Goal: Task Accomplishment & Management: Complete application form

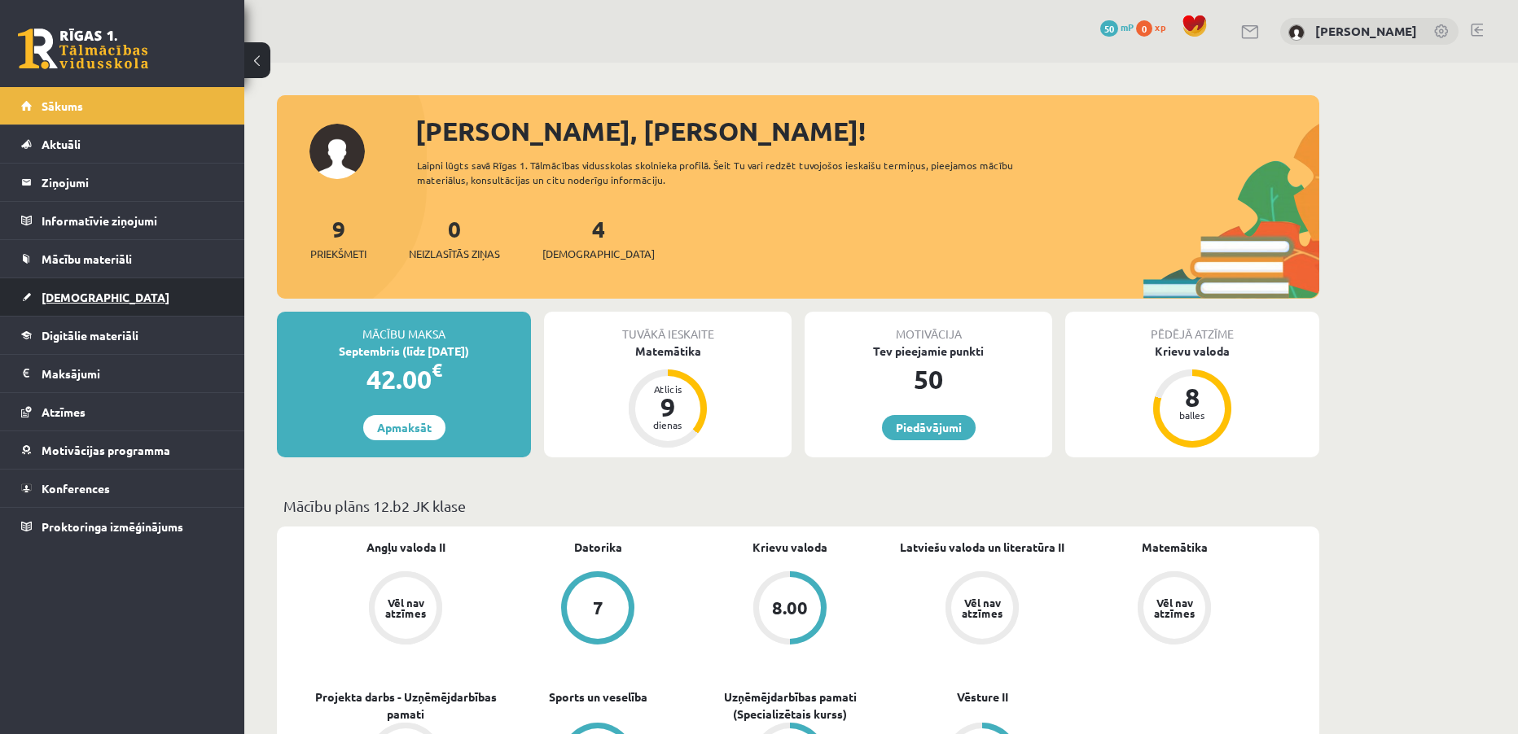
click at [55, 288] on link "[DEMOGRAPHIC_DATA]" at bounding box center [122, 296] width 203 height 37
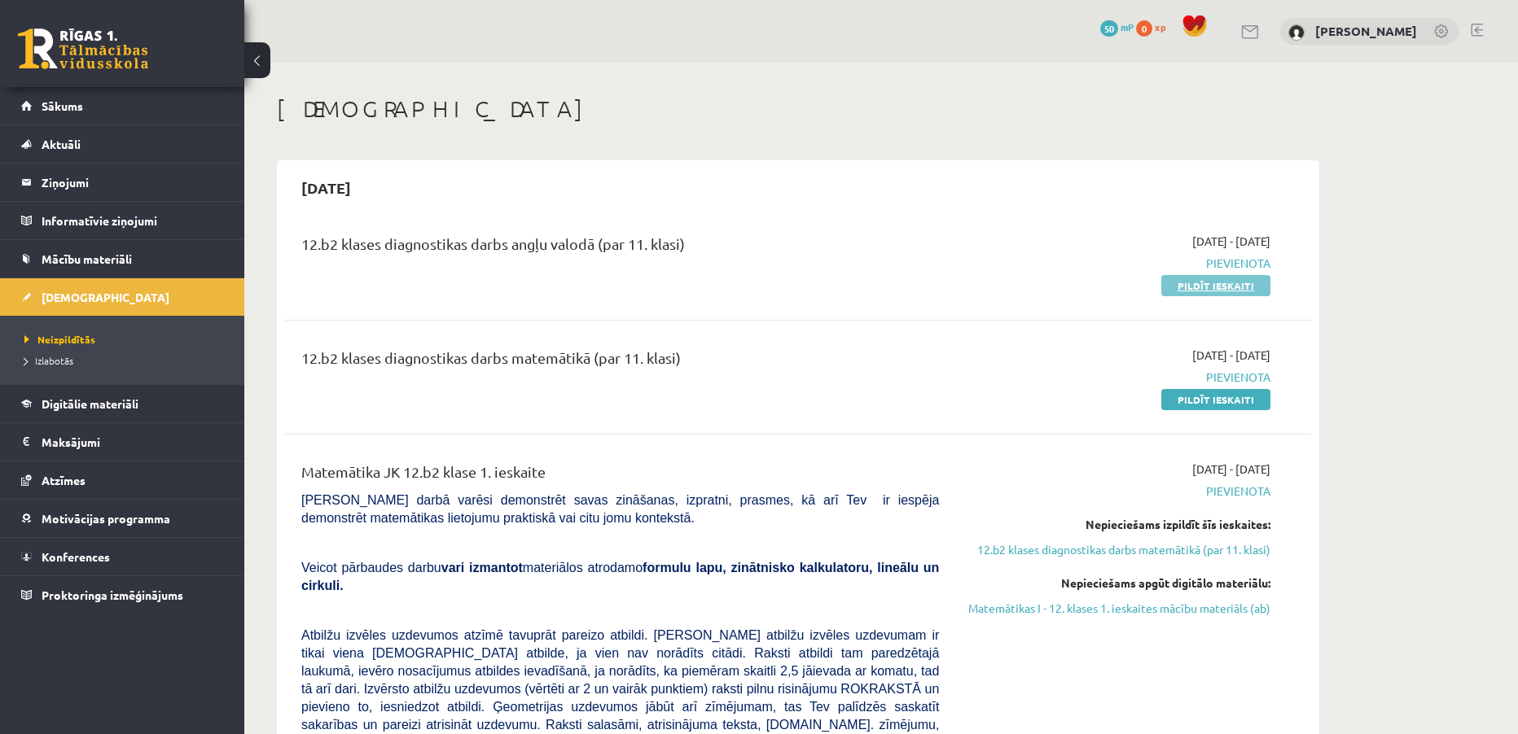
click at [1224, 288] on link "Pildīt ieskaiti" at bounding box center [1215, 285] width 109 height 21
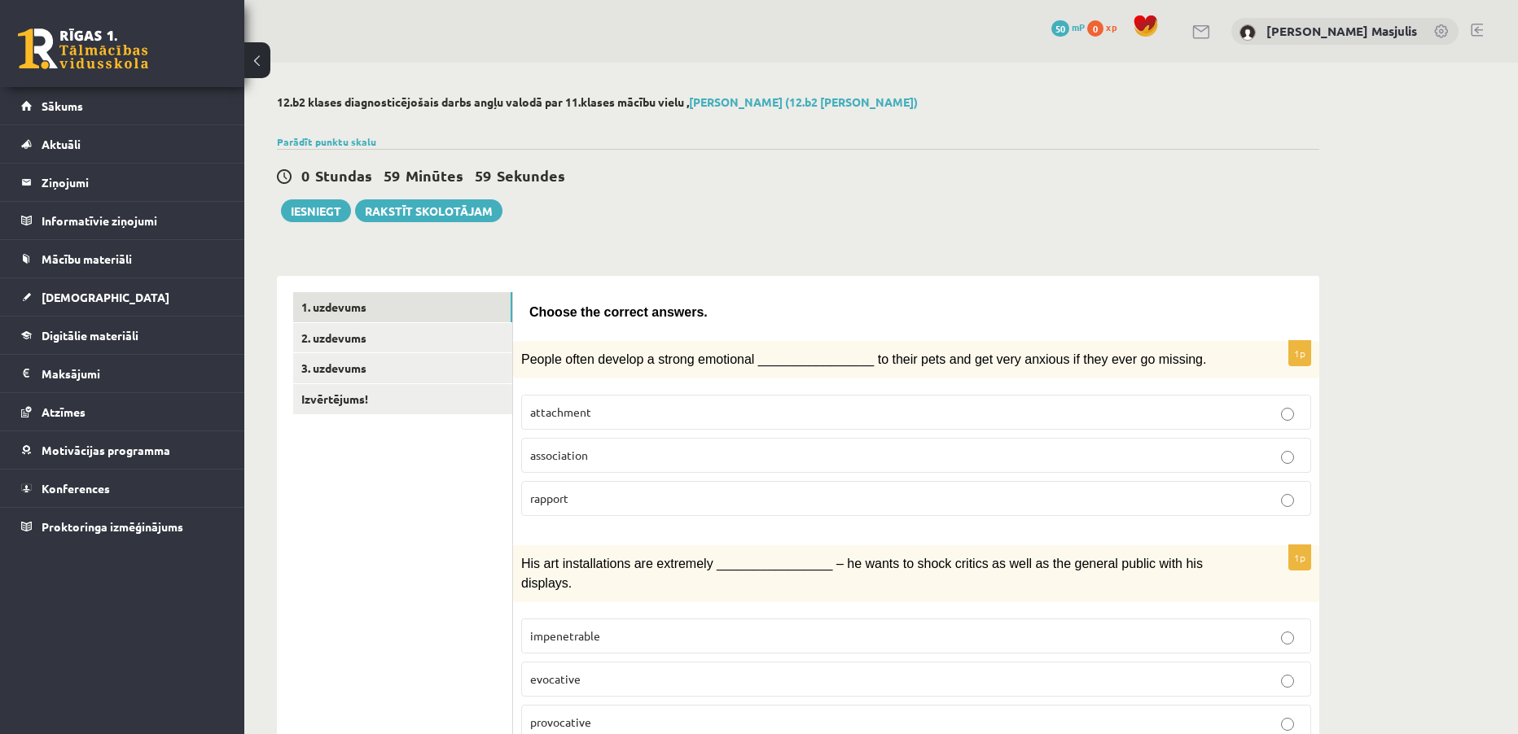
click at [828, 412] on p "attachment" at bounding box center [916, 412] width 772 height 17
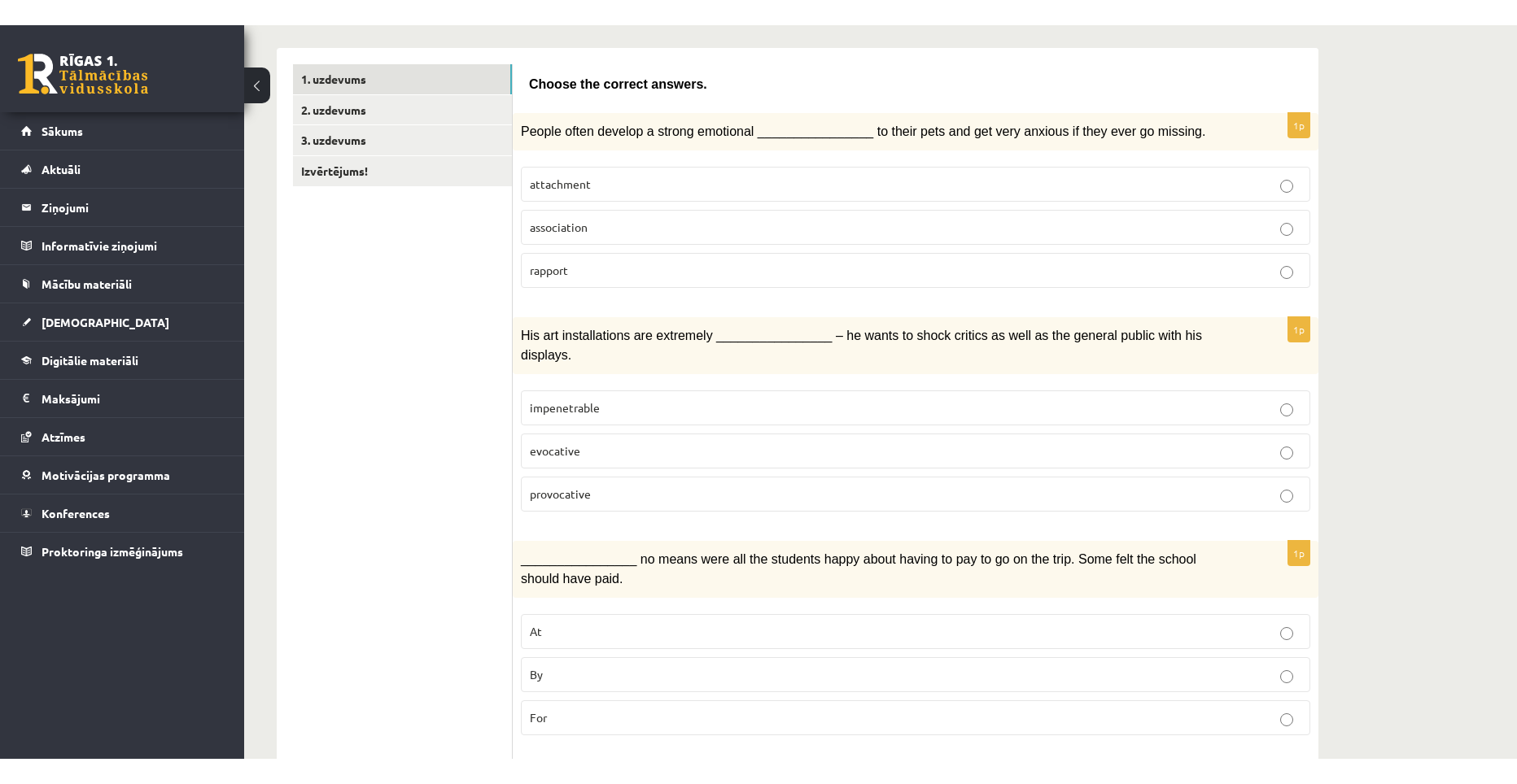
scroll to position [326, 0]
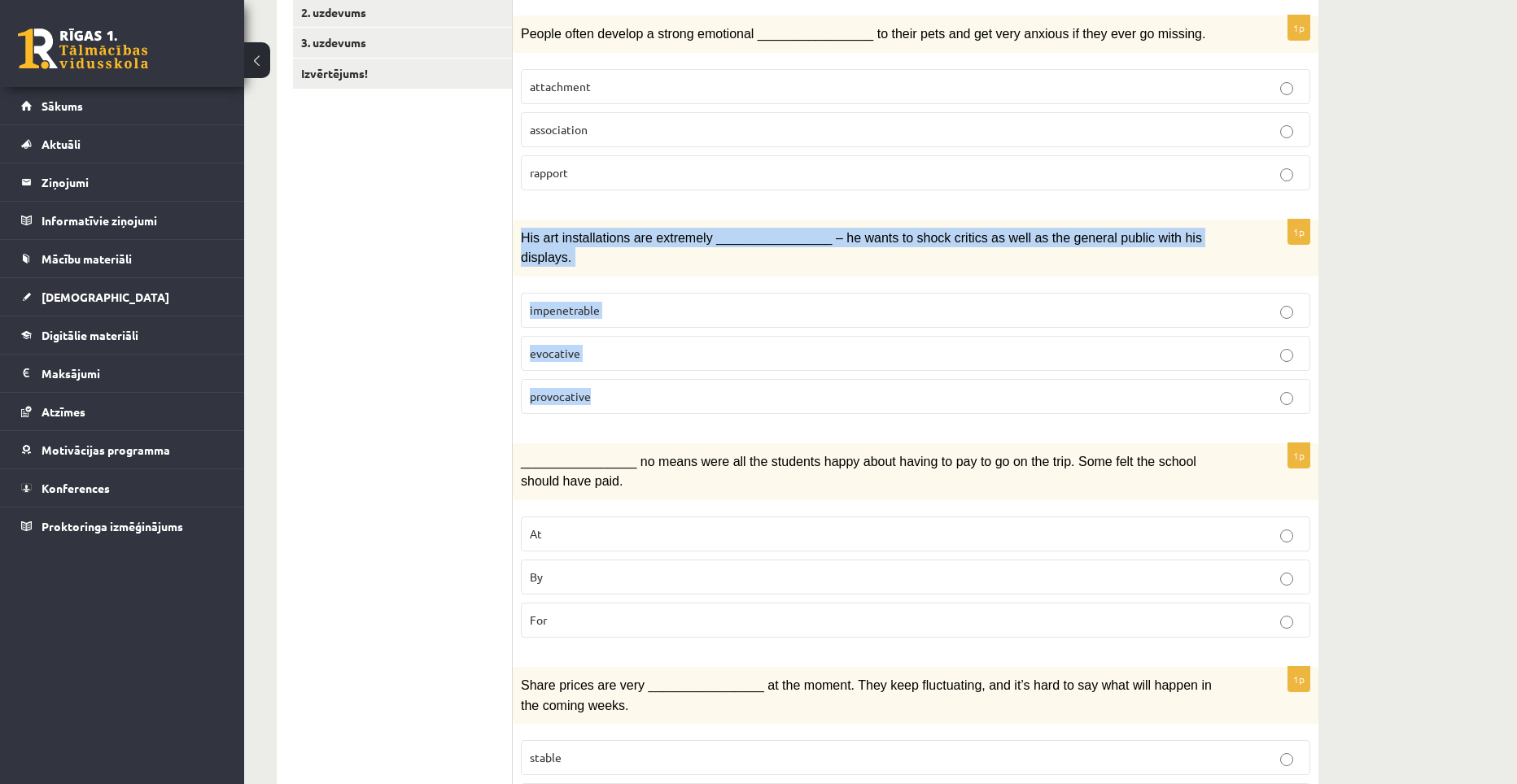
drag, startPoint x: 520, startPoint y: 236, endPoint x: 639, endPoint y: 369, distance: 178.5
click at [639, 369] on div "1p His art installations are extremely ________________ – he wants to shock cri…" at bounding box center [915, 324] width 805 height 208
copy div "His art installations are extremely ________________ – he wants to shock critic…"
click at [608, 379] on label "provocative" at bounding box center [915, 395] width 789 height 35
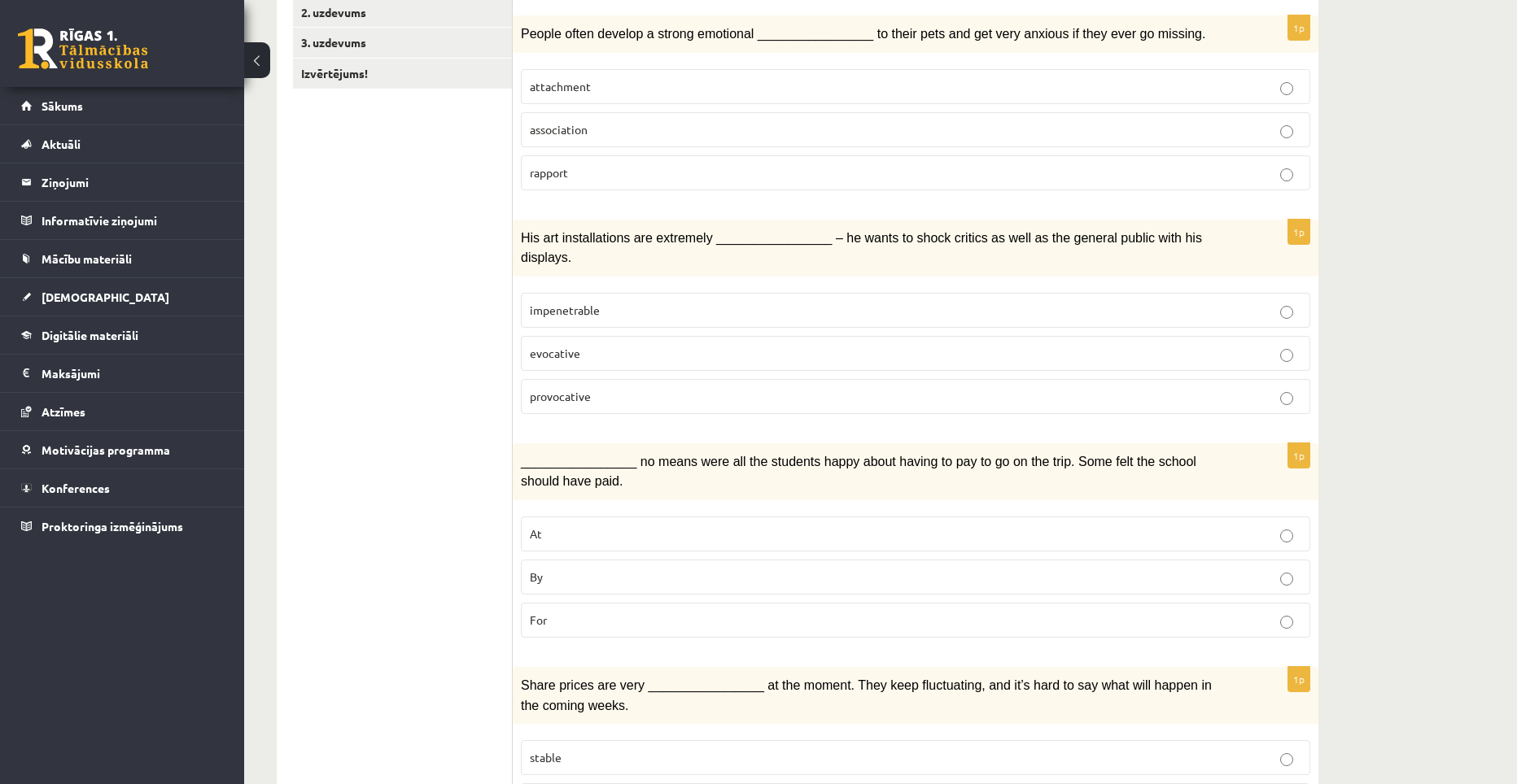
click at [581, 568] on p "By" at bounding box center [915, 576] width 771 height 17
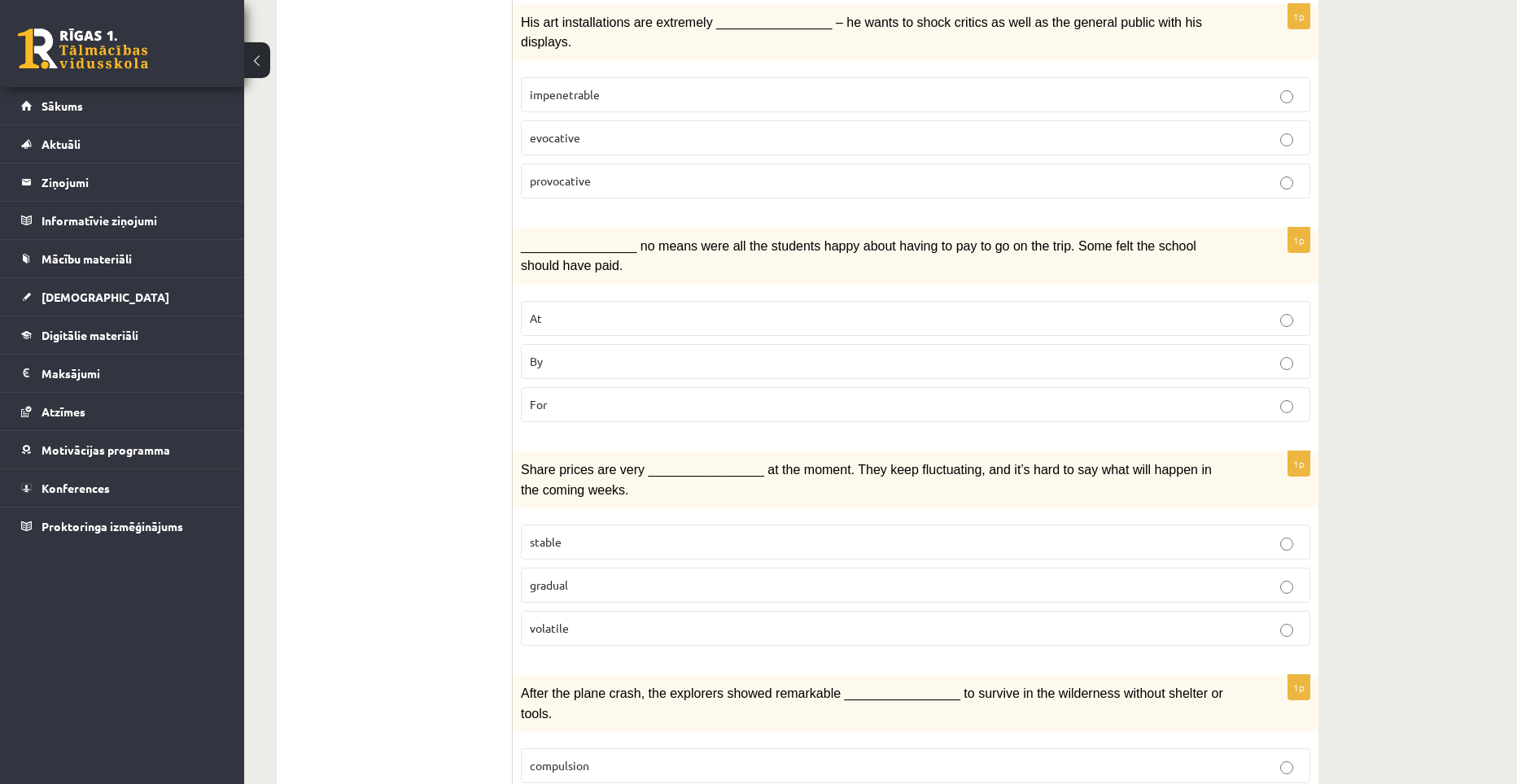
scroll to position [569, 0]
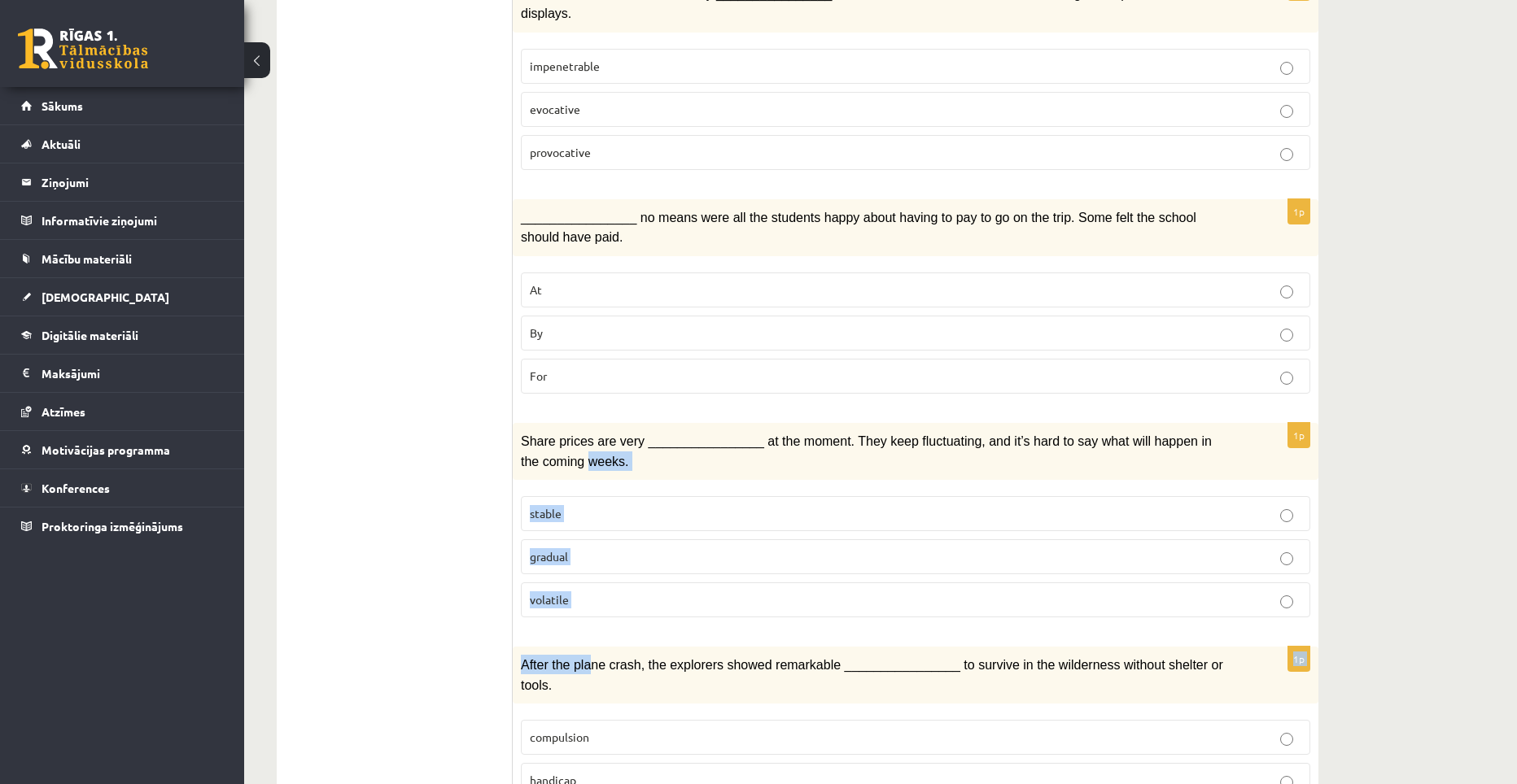
drag, startPoint x: 586, startPoint y: 607, endPoint x: 512, endPoint y: 427, distance: 194.6
drag, startPoint x: 514, startPoint y: 421, endPoint x: 613, endPoint y: 515, distance: 136.5
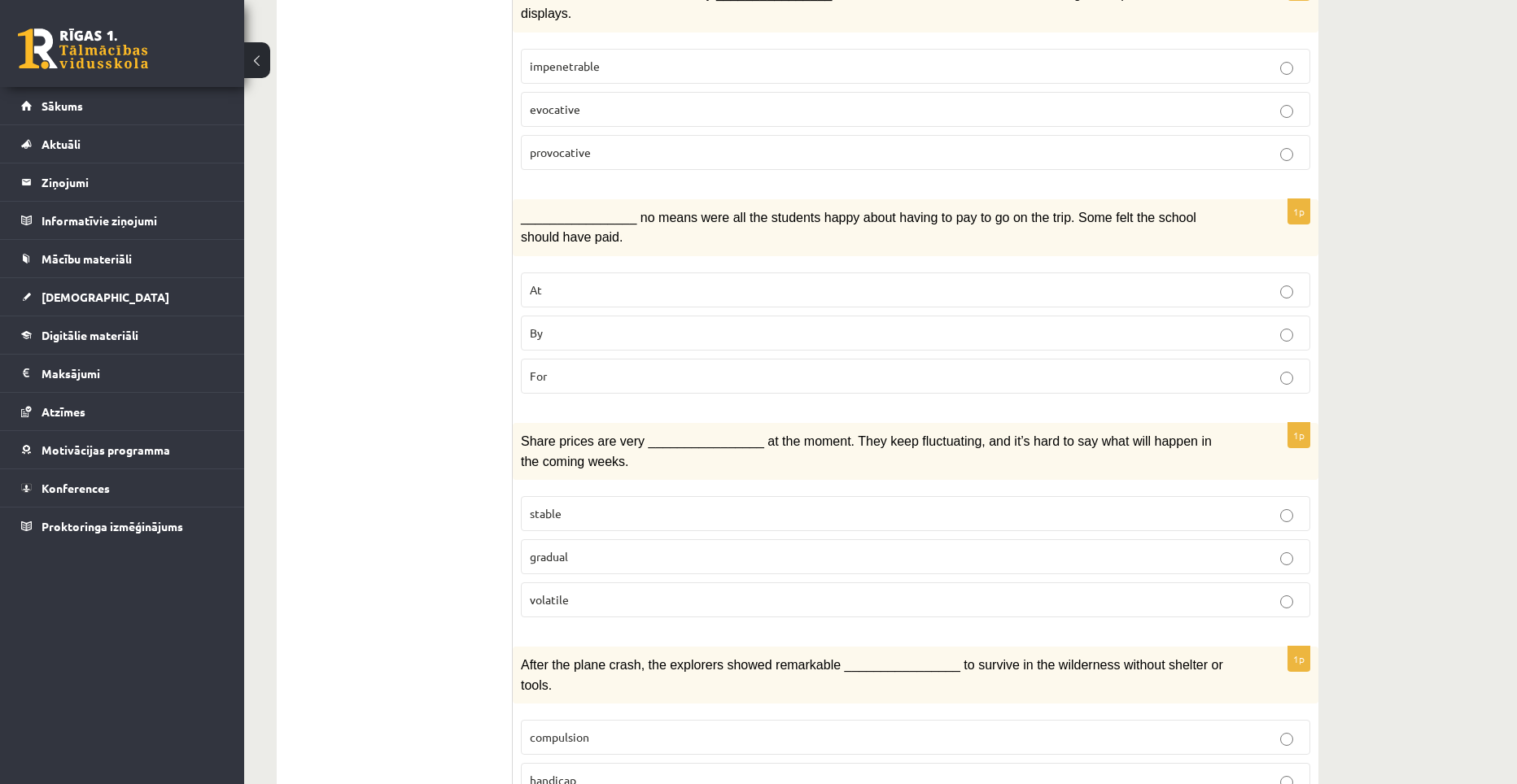
click at [522, 434] on span "Share prices are very ________________ at the moment. They keep fluctuating, an…" at bounding box center [865, 450] width 691 height 33
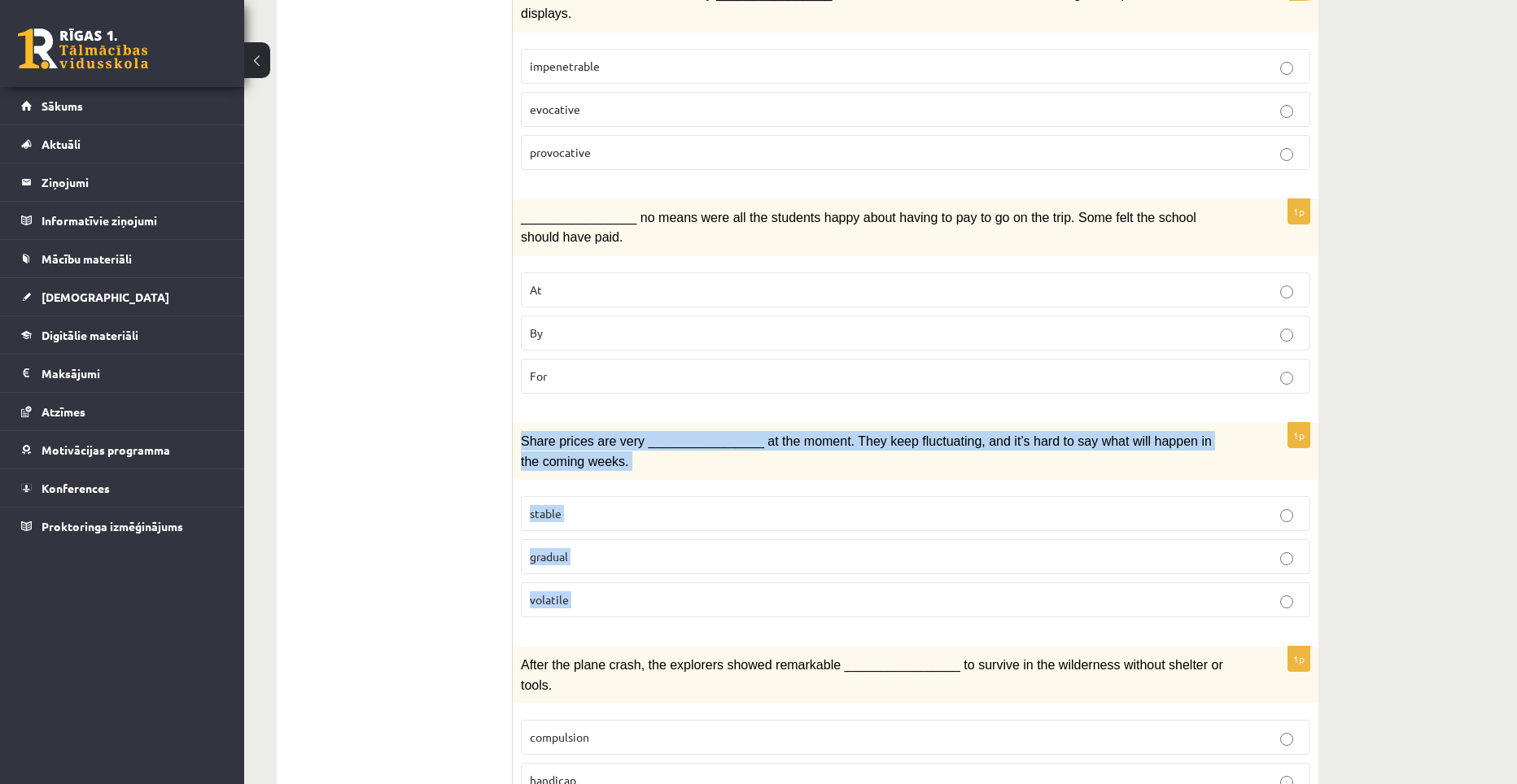
drag, startPoint x: 522, startPoint y: 418, endPoint x: 575, endPoint y: 586, distance: 176.2
click at [575, 586] on div "1p Share prices are very ________________ at the moment. They keep fluctuating,…" at bounding box center [915, 526] width 805 height 208
click at [593, 591] on p "volatile" at bounding box center [915, 599] width 771 height 17
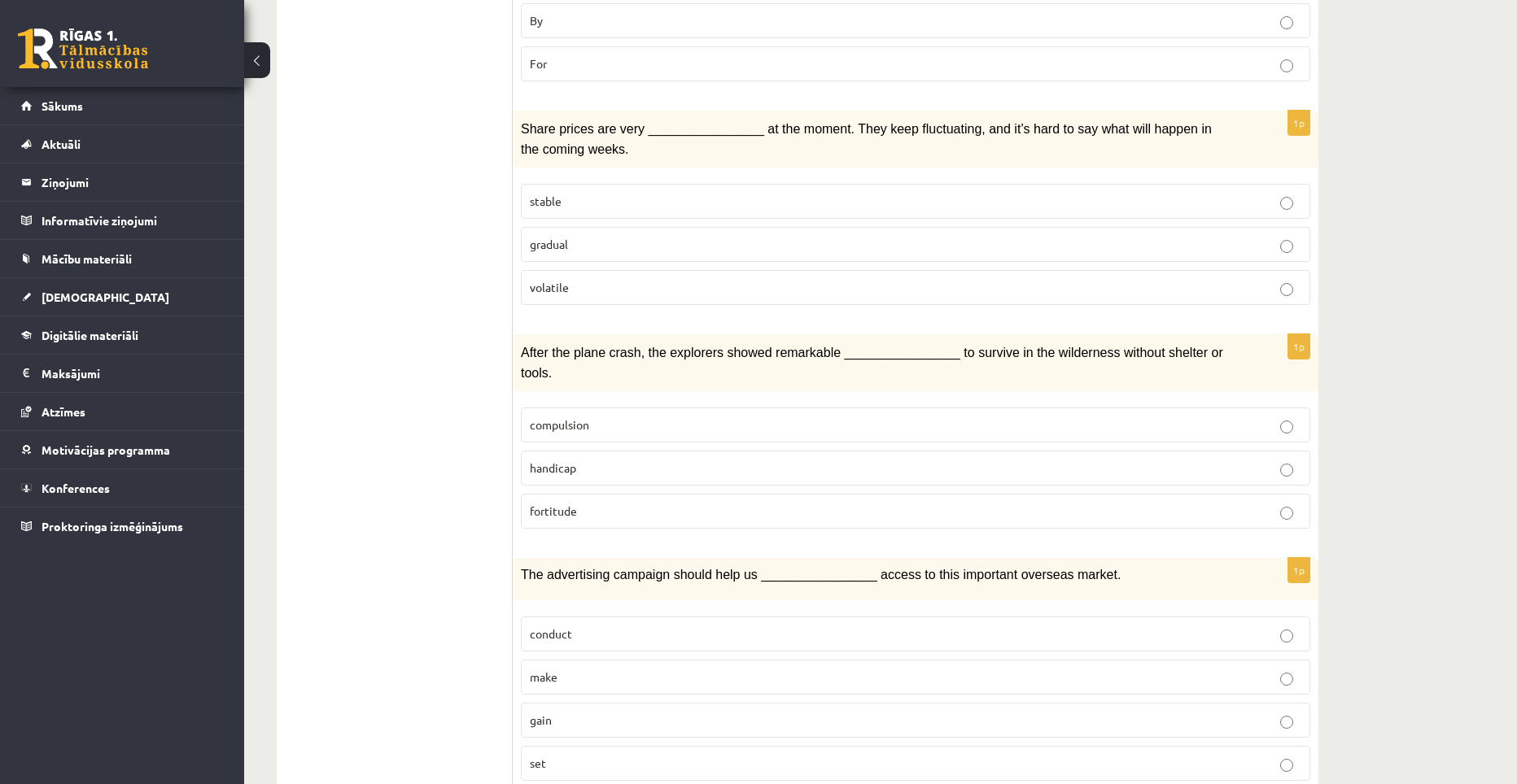
scroll to position [976, 0]
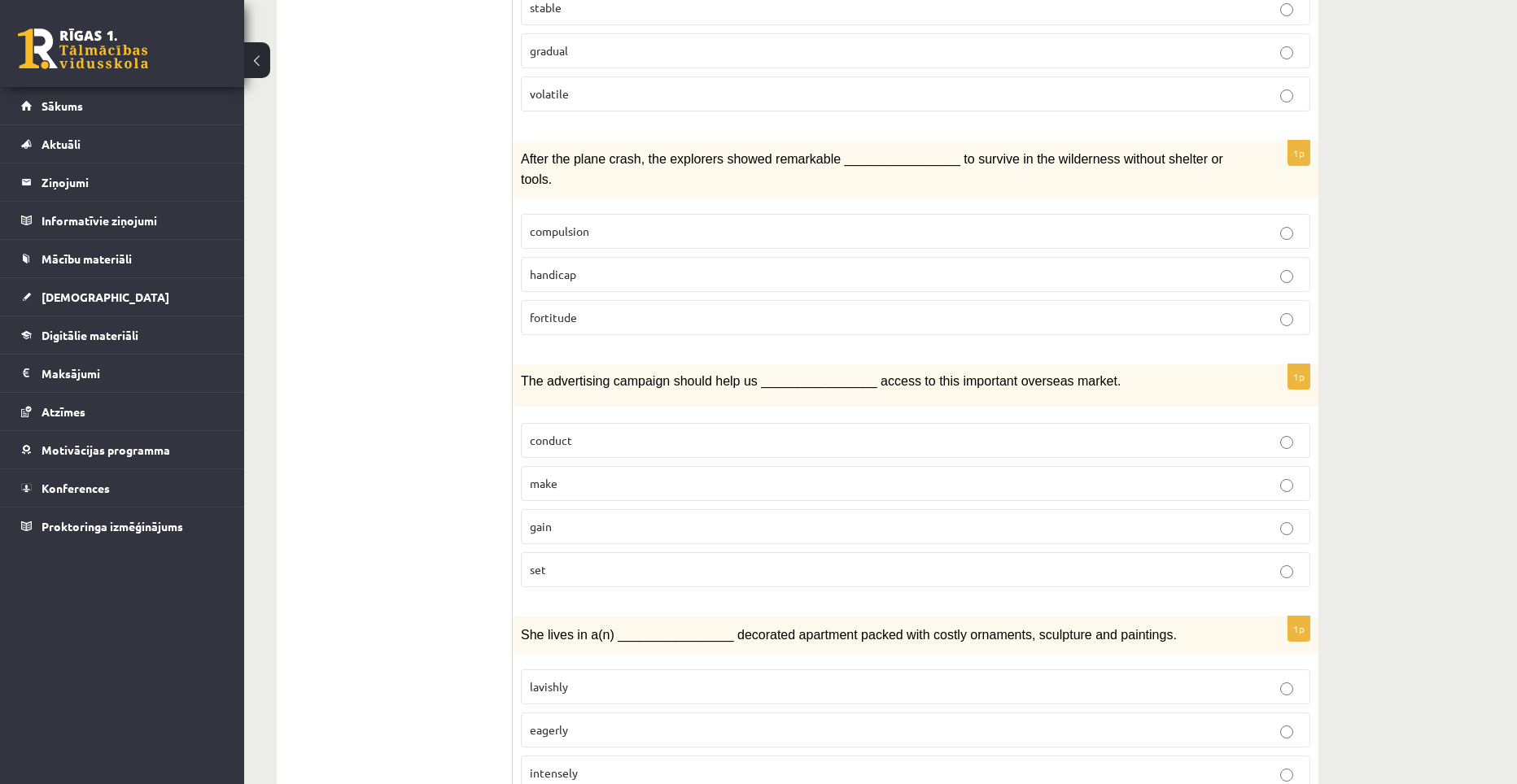
drag, startPoint x: 585, startPoint y: 365, endPoint x: 724, endPoint y: 645, distance: 312.6
click at [750, 733] on div "**********" at bounding box center [797, 567] width 1041 height 2733
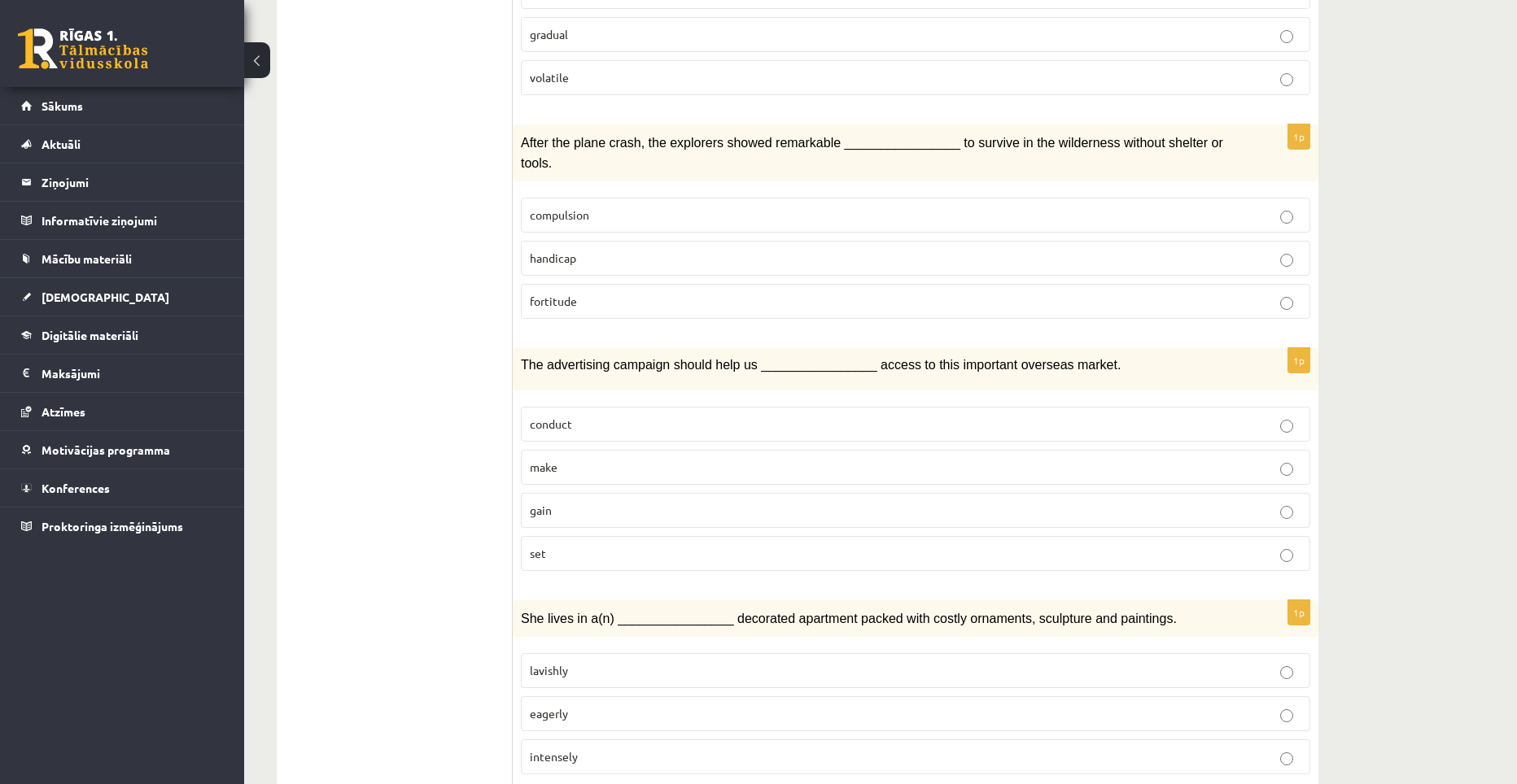
click at [444, 208] on ul "1. uzdevums 2. uzdevums 3. uzdevums Izvērtējums!" at bounding box center [403, 550] width 220 height 2700
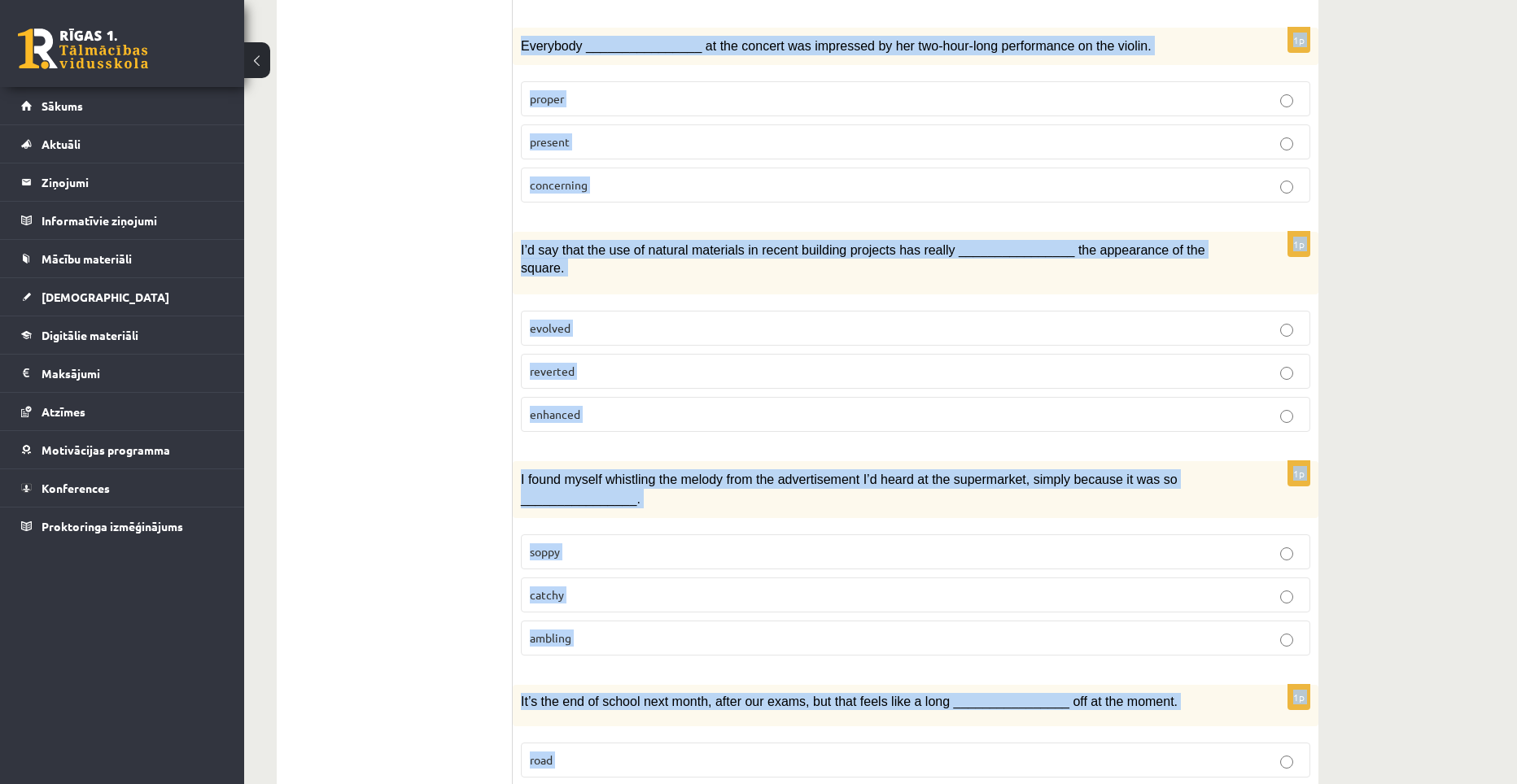
scroll to position [2188, 0]
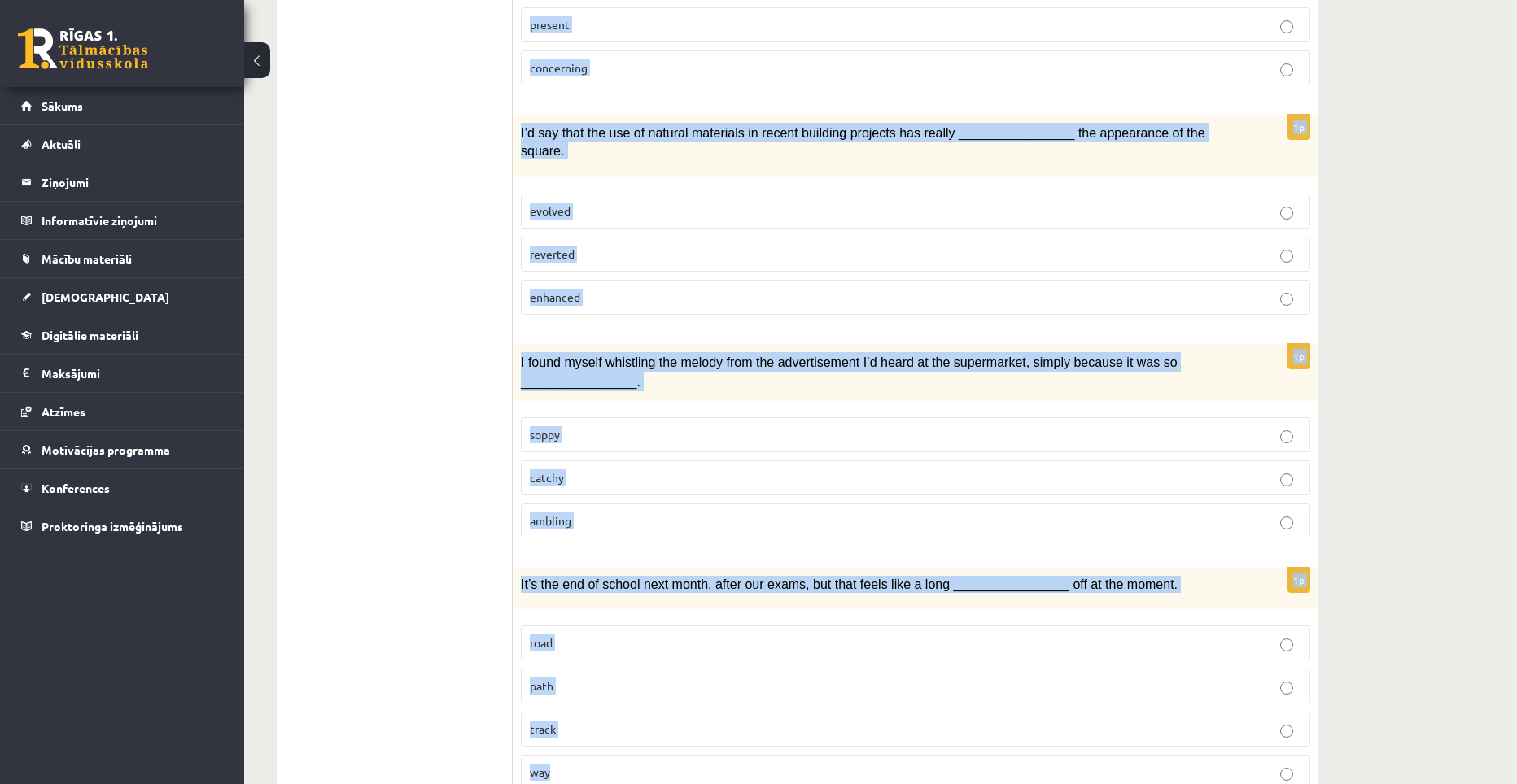
drag, startPoint x: 522, startPoint y: 124, endPoint x: 713, endPoint y: 754, distance: 658.3
copy form "After the plane crash, the explorers showed remarkable ________________ to surv…"
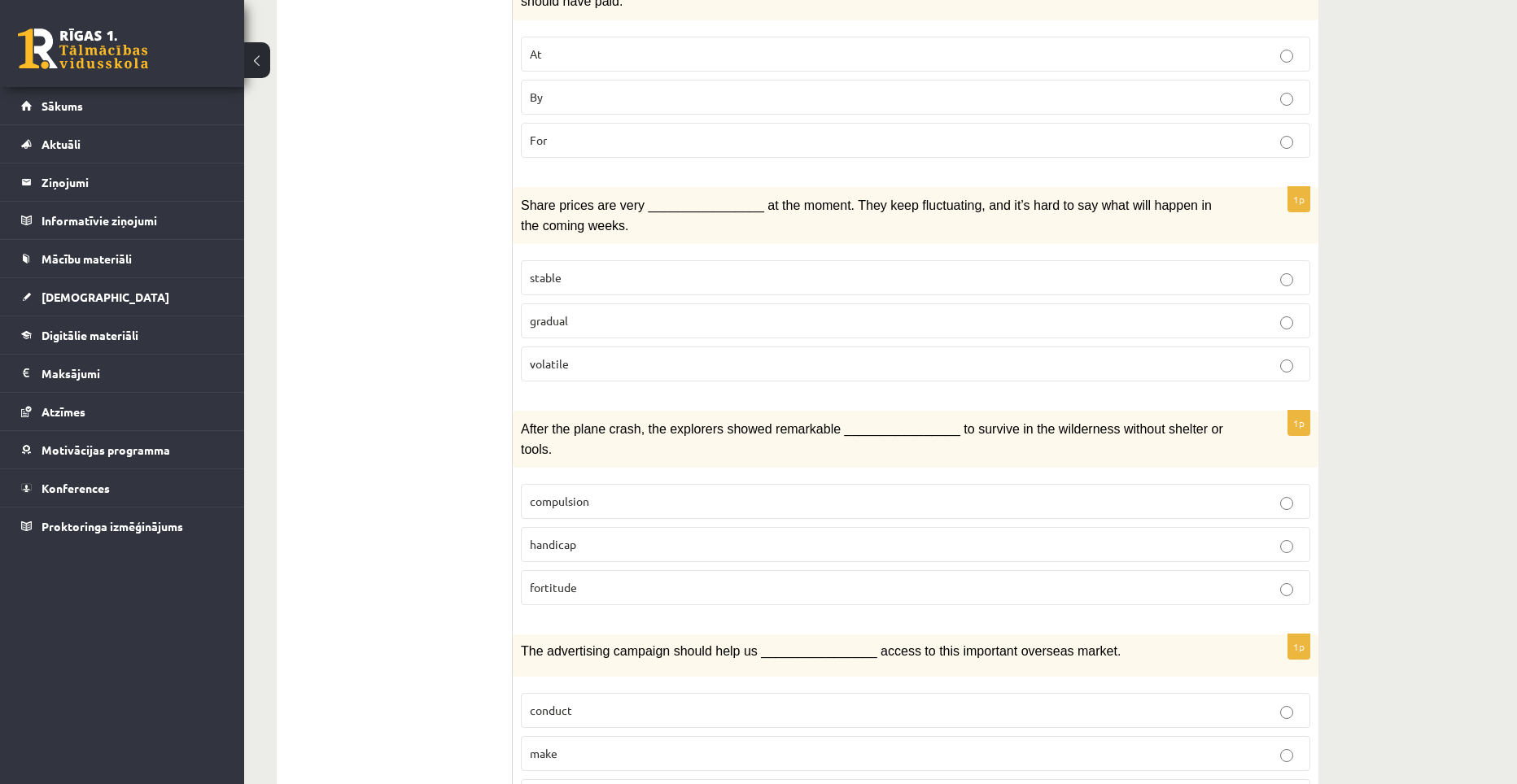
scroll to position [806, 0]
click at [581, 569] on label "fortitude" at bounding box center [915, 586] width 789 height 35
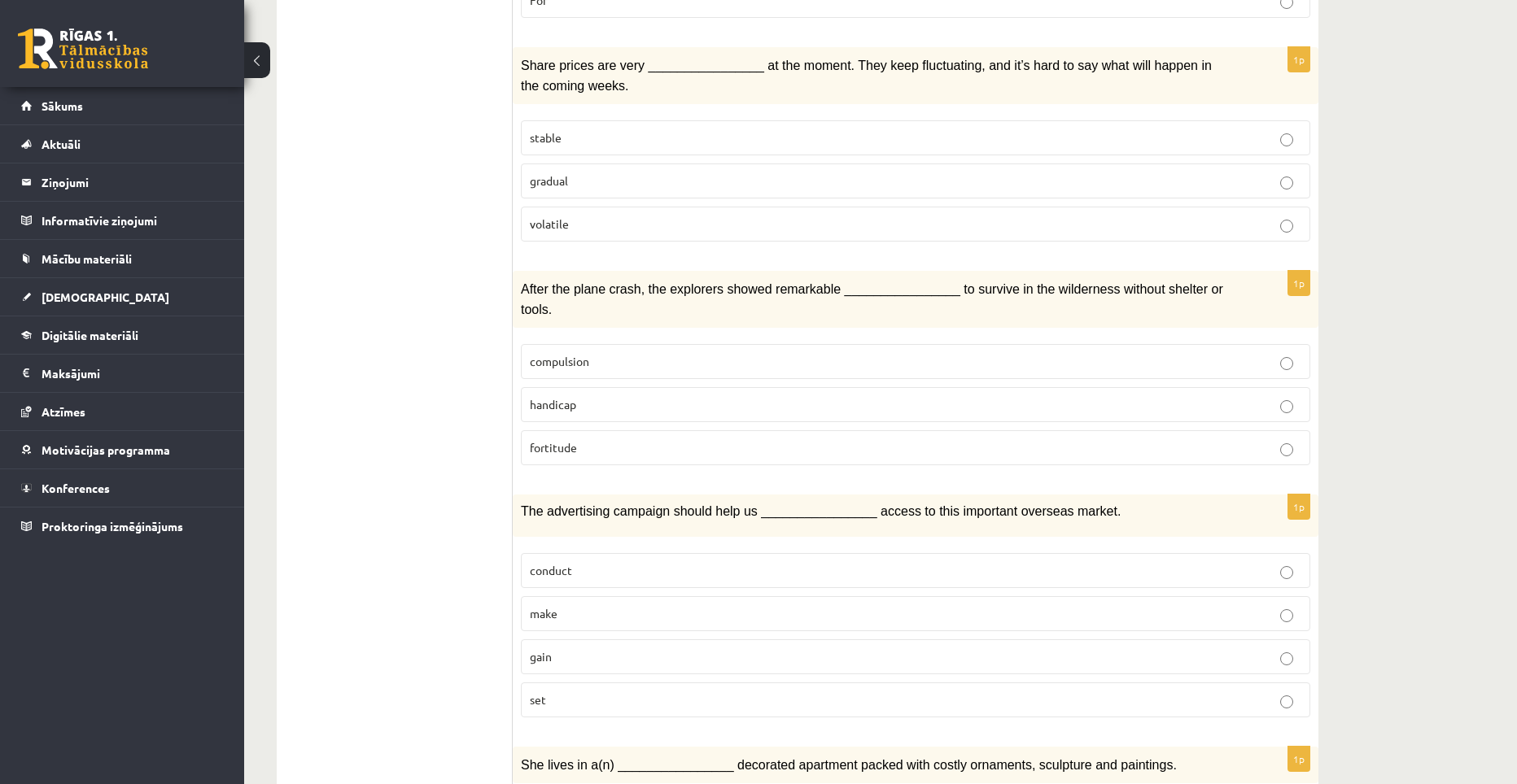
scroll to position [1050, 0]
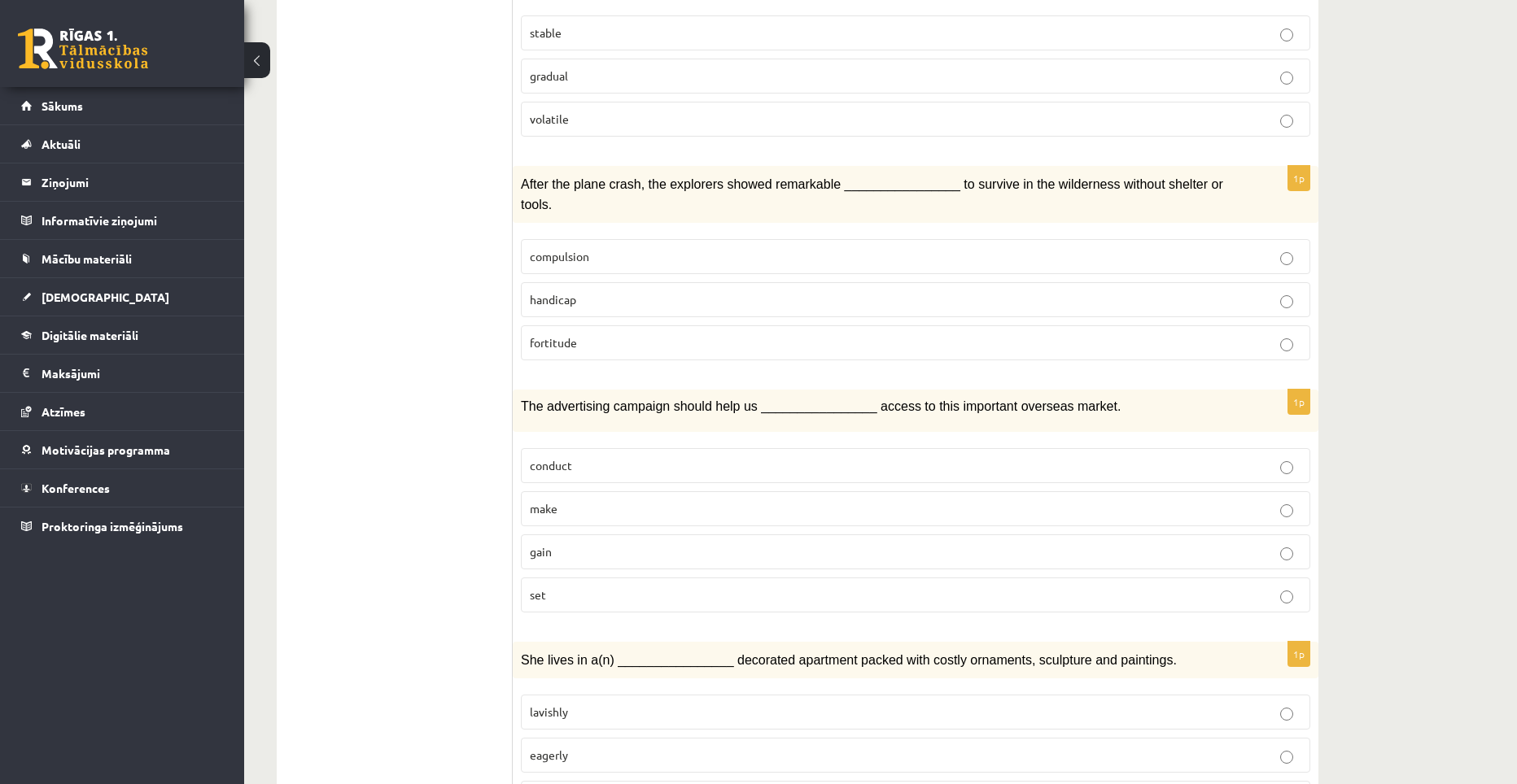
click at [555, 543] on p "gain" at bounding box center [915, 551] width 771 height 17
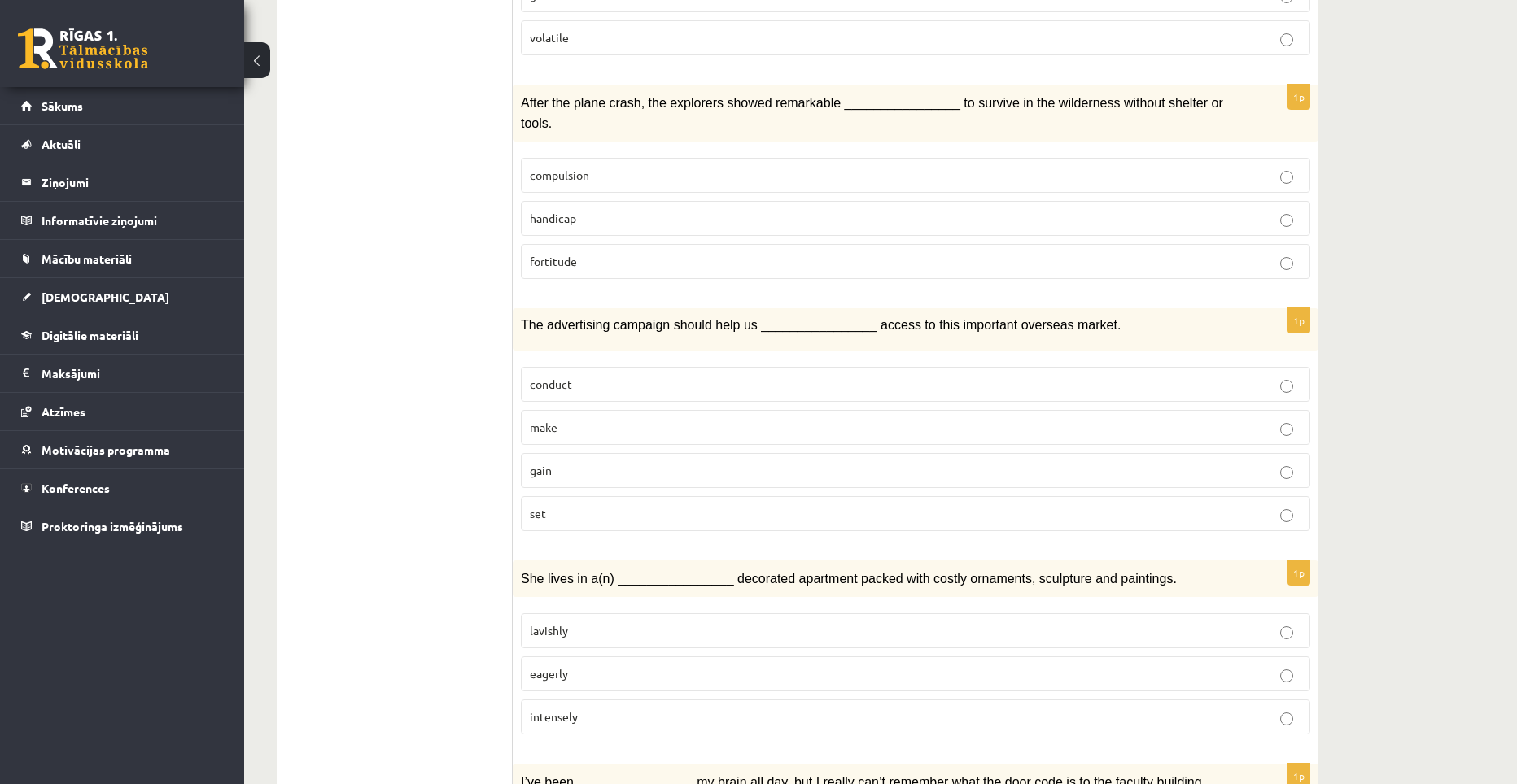
click at [561, 613] on label "lavishly" at bounding box center [915, 630] width 789 height 35
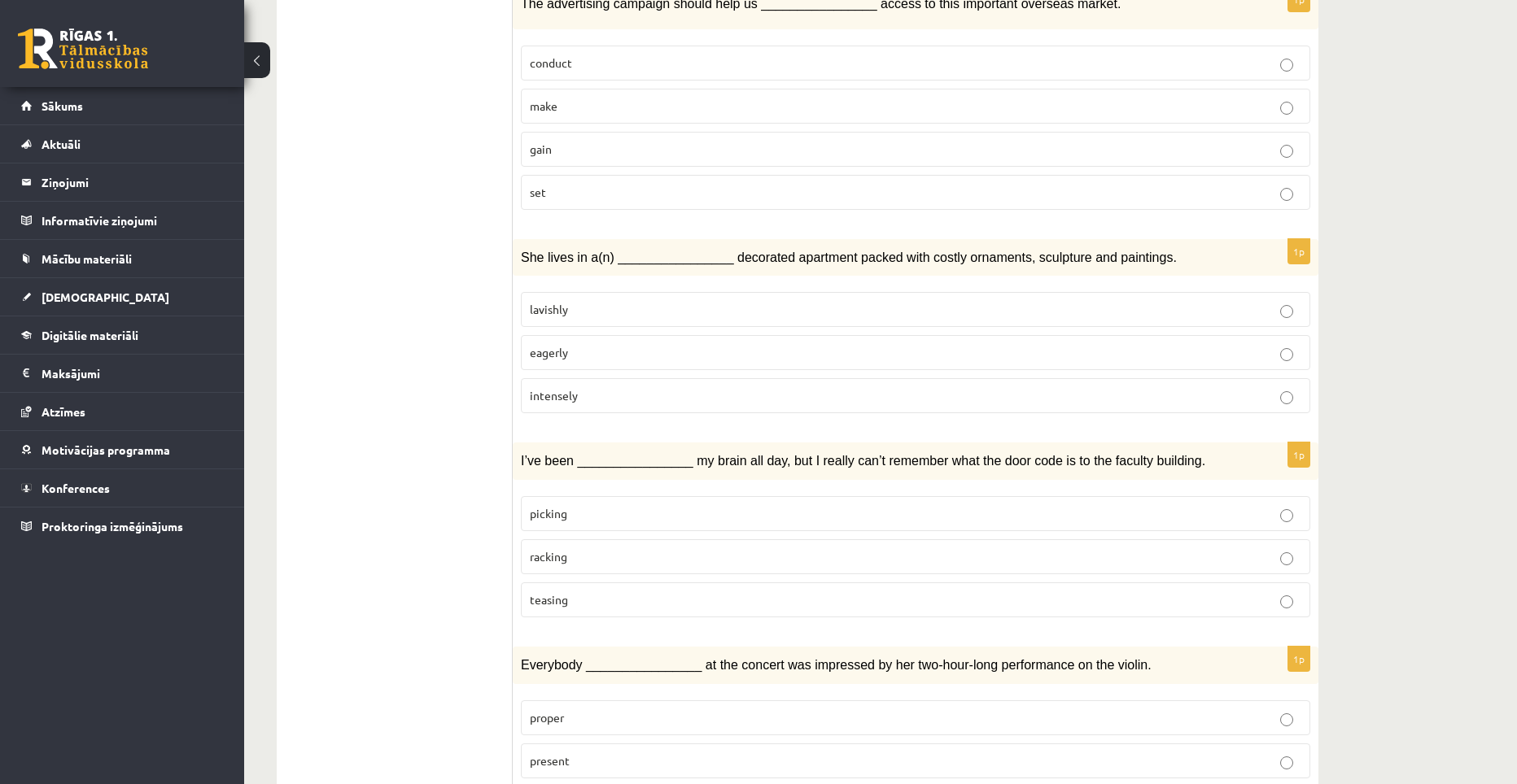
scroll to position [1456, 0]
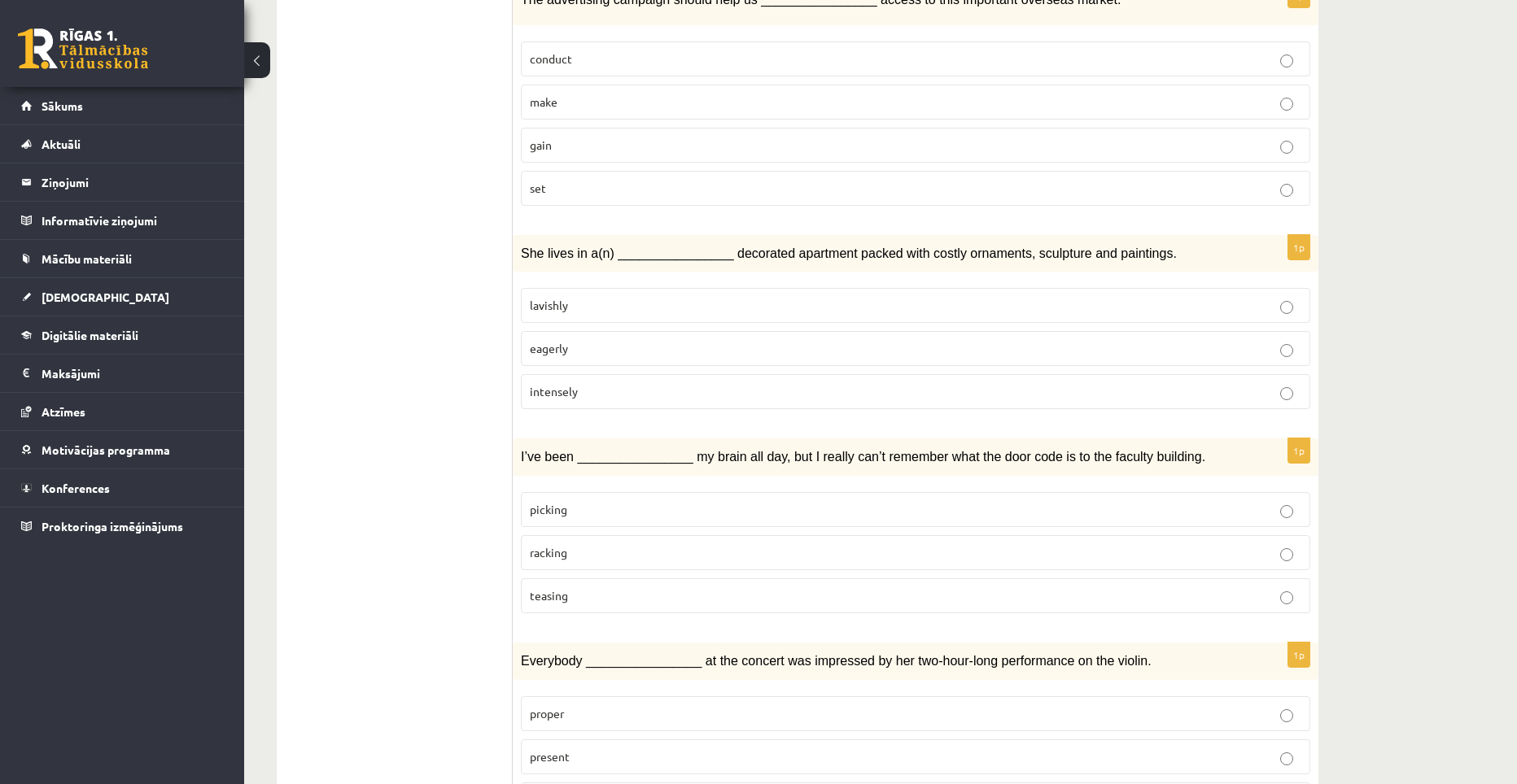
click at [650, 544] on p "racking" at bounding box center [915, 552] width 771 height 17
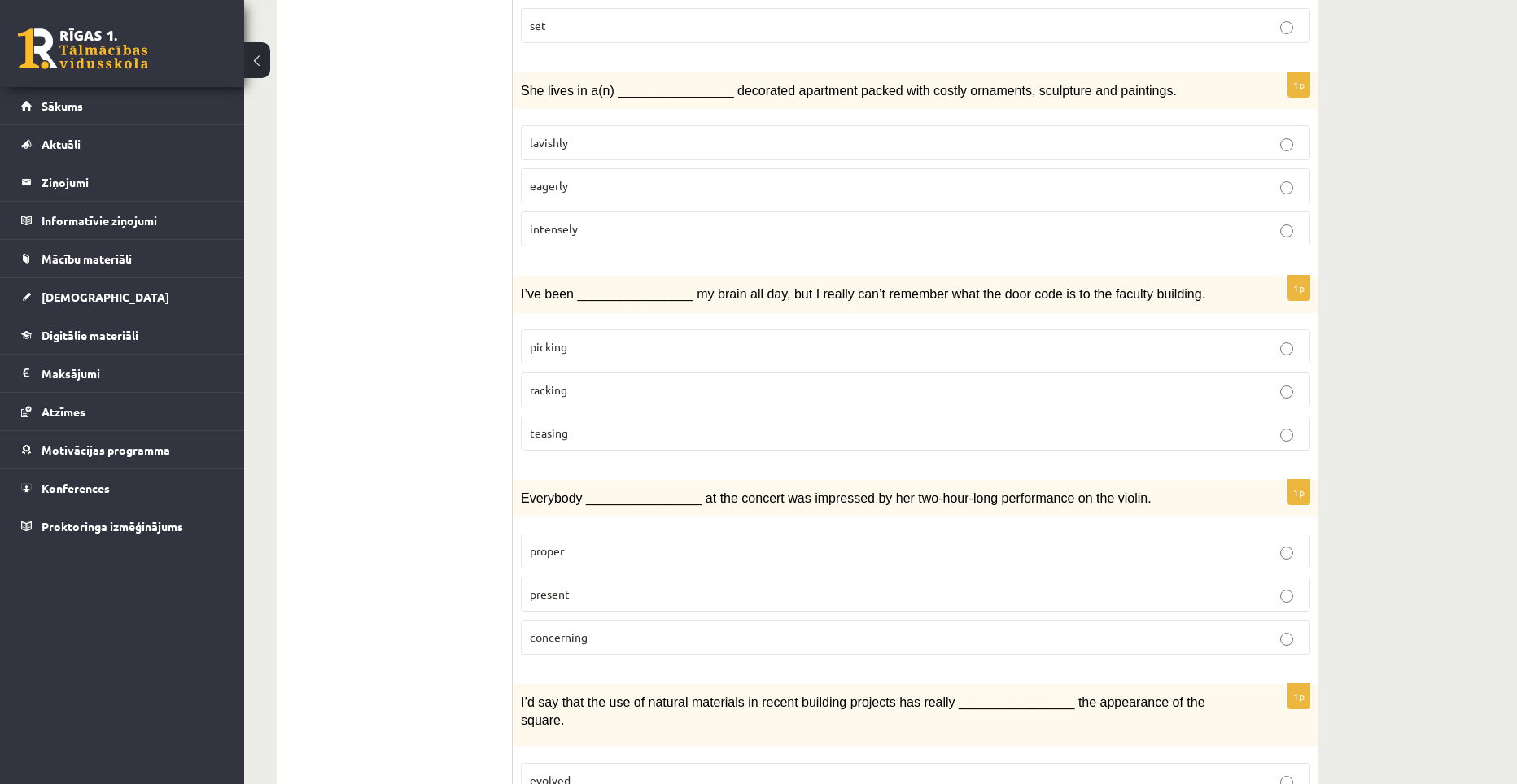
scroll to position [1701, 0]
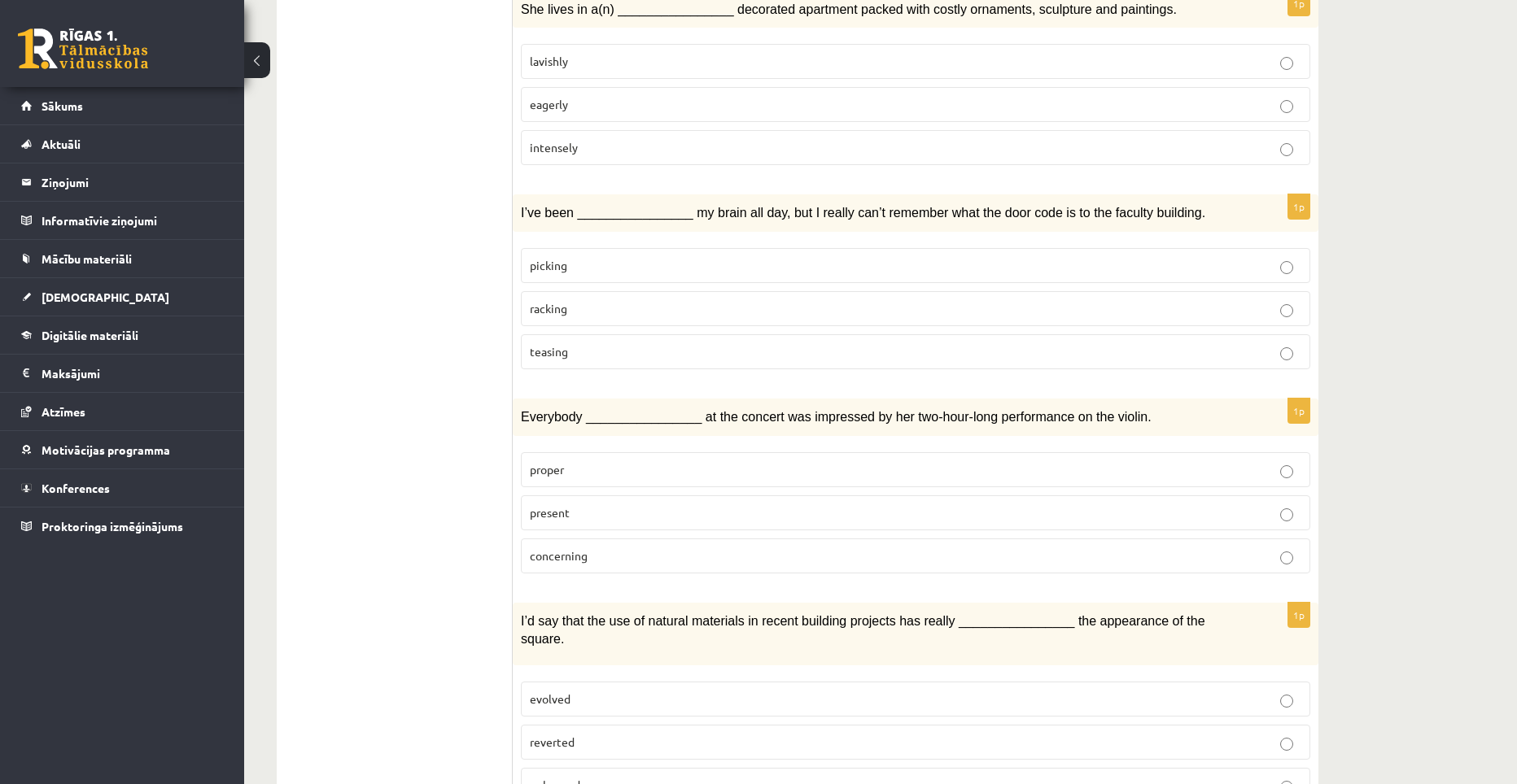
click at [580, 504] on p "present" at bounding box center [915, 512] width 771 height 17
click at [566, 733] on span "enhanced" at bounding box center [555, 784] width 50 height 15
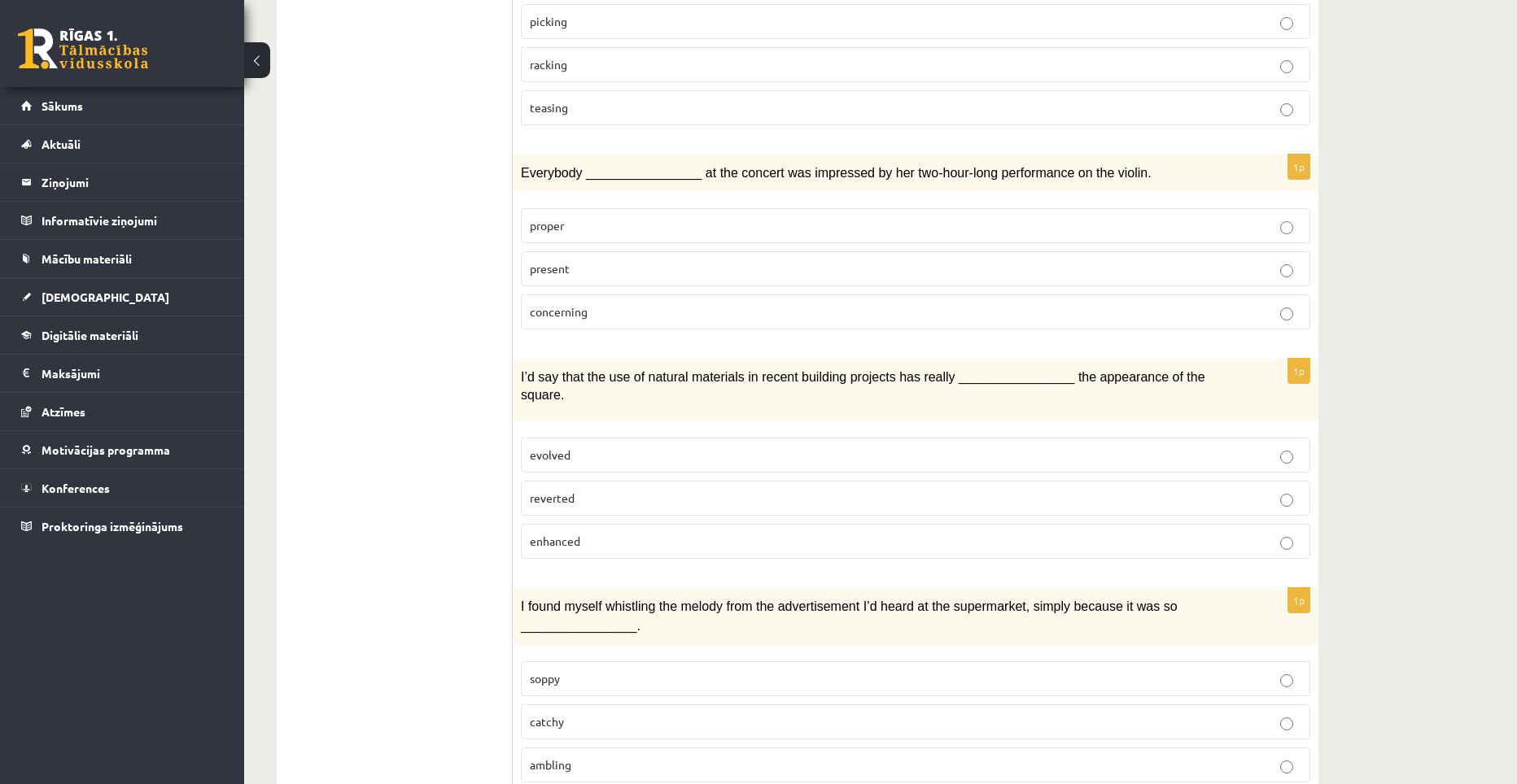
click at [581, 713] on p "catchy" at bounding box center [915, 721] width 771 height 17
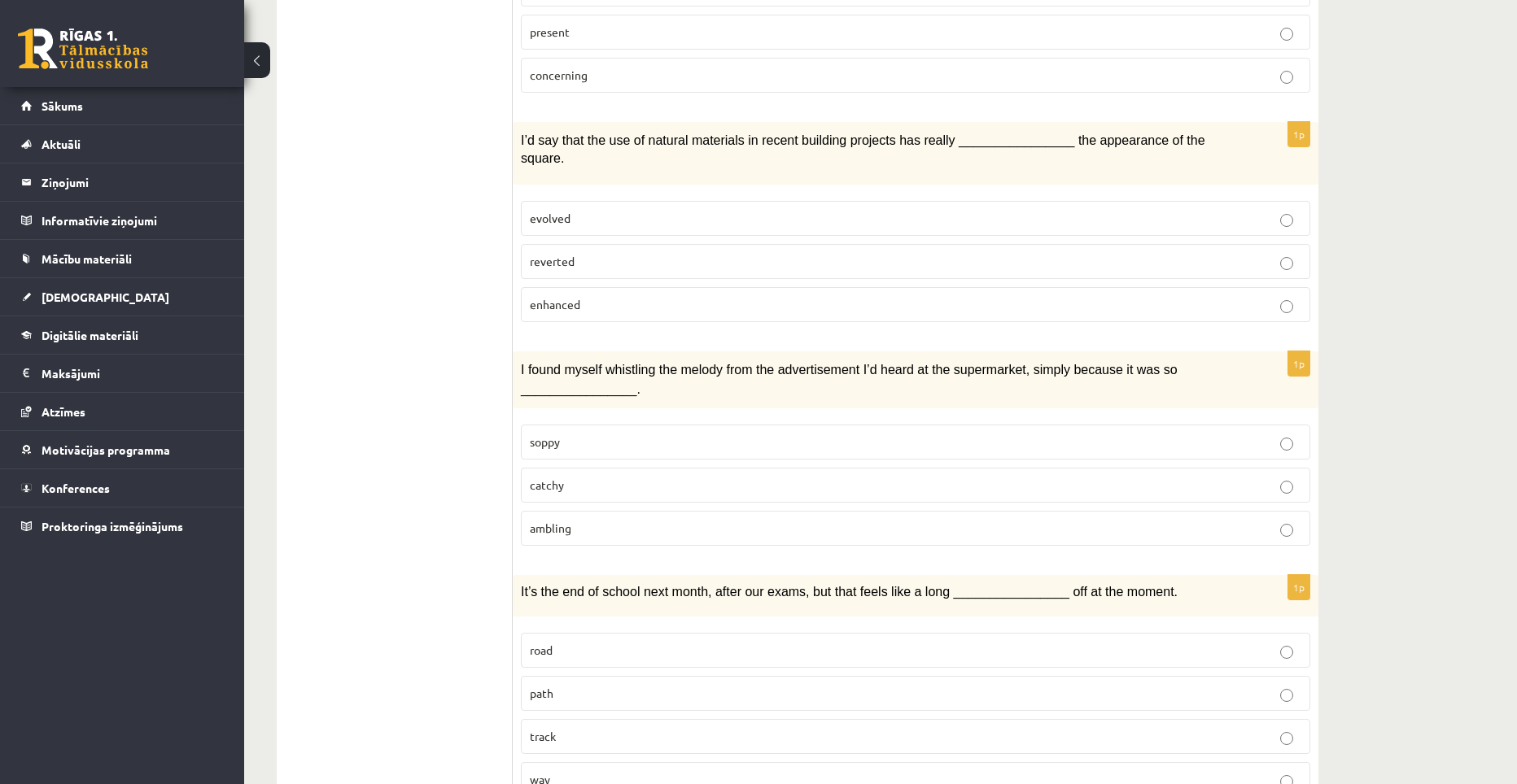
scroll to position [2188, 0]
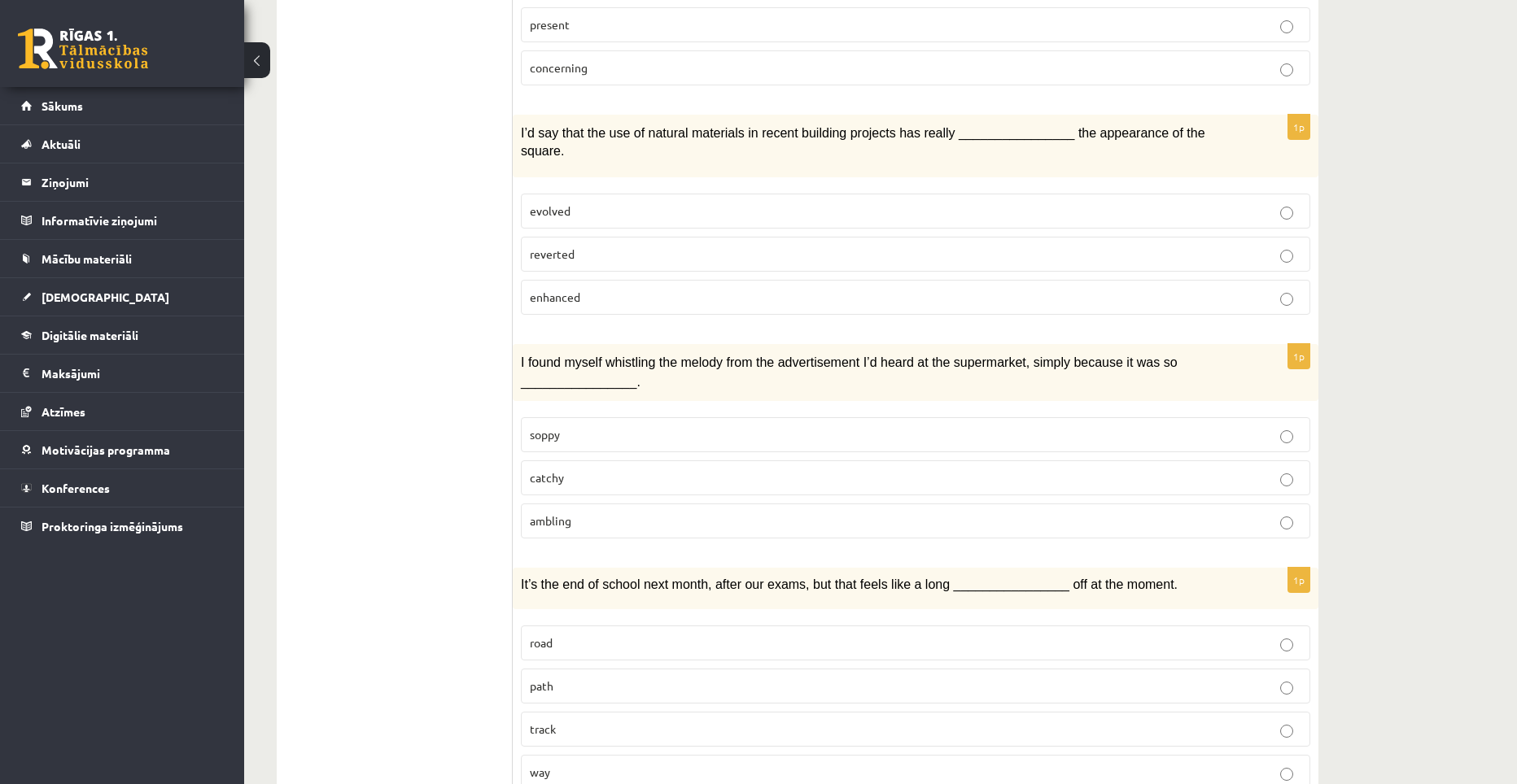
click at [556, 733] on p "way" at bounding box center [915, 772] width 771 height 17
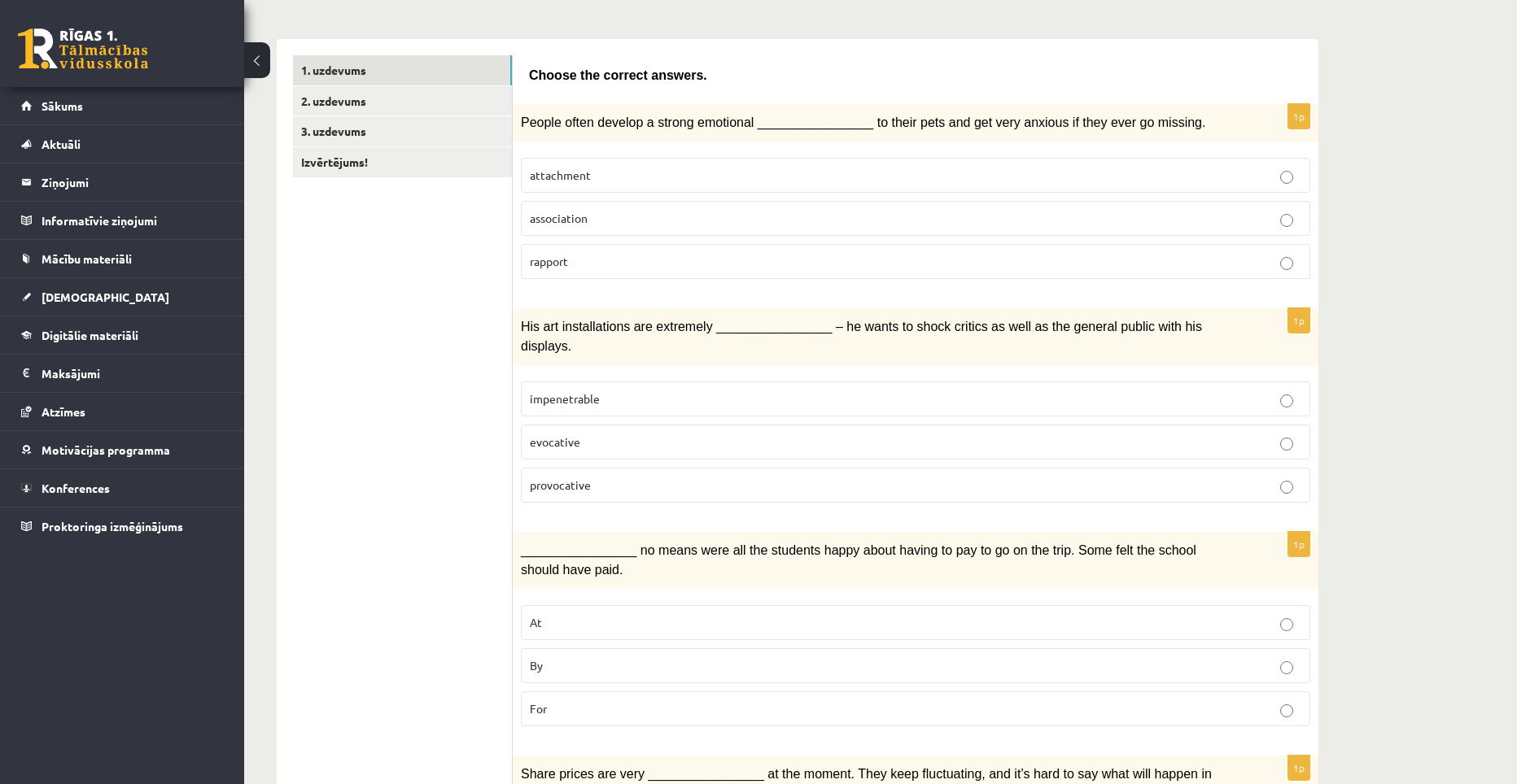
scroll to position [0, 0]
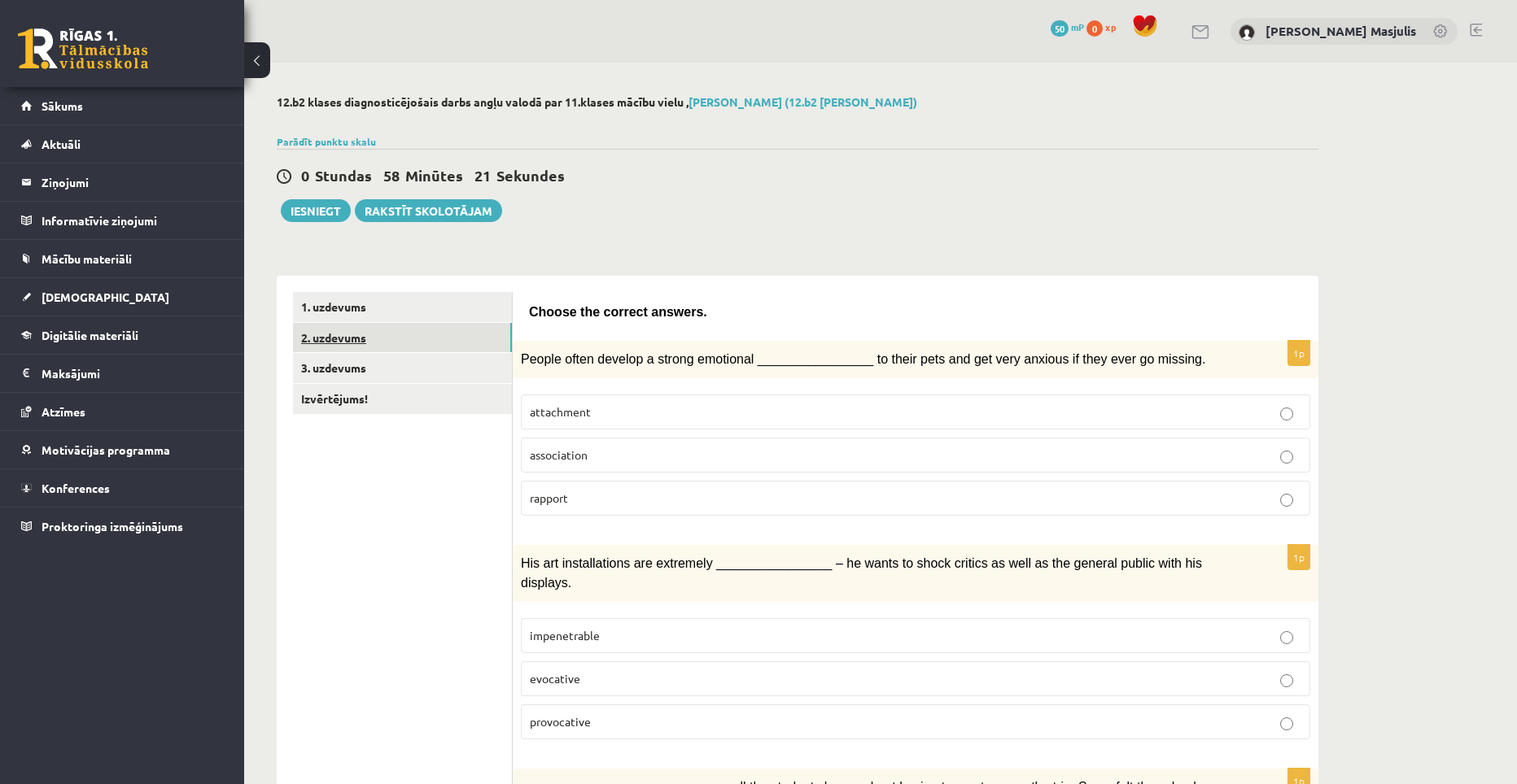
click at [389, 338] on link "2. uzdevums" at bounding box center [402, 338] width 219 height 30
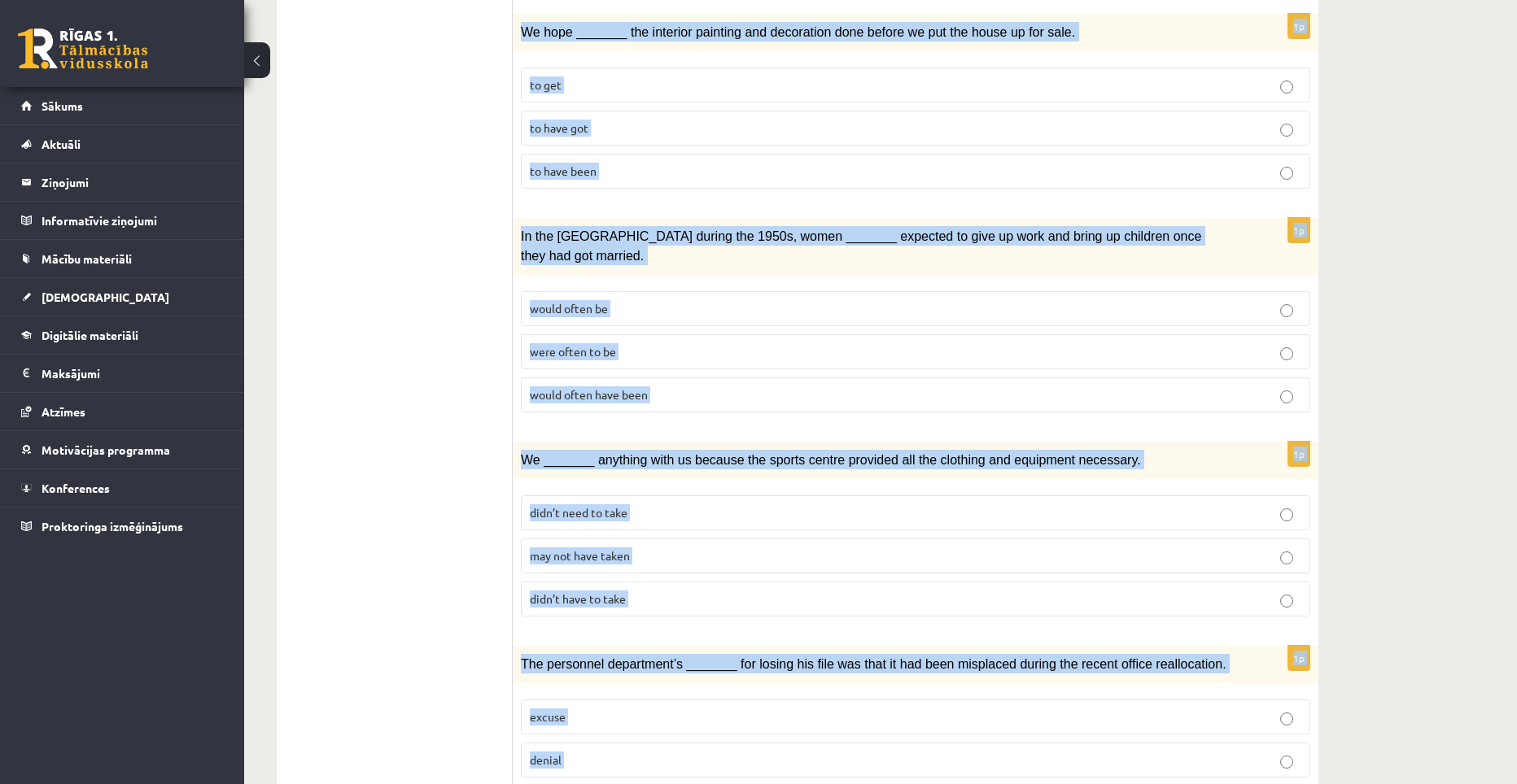
scroll to position [1620, 0]
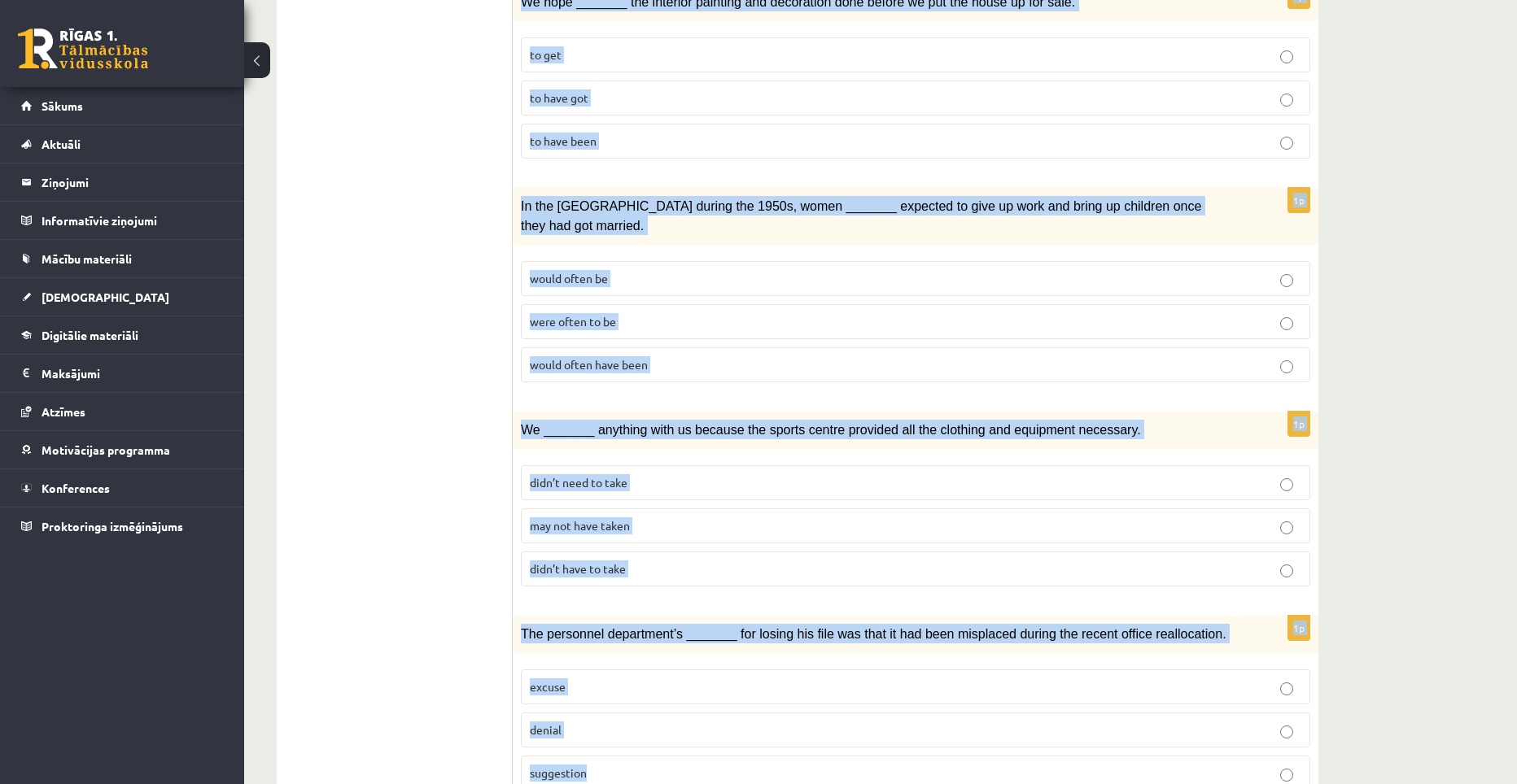
drag, startPoint x: 525, startPoint y: 315, endPoint x: 612, endPoint y: 816, distance: 508.5
copy form "Circle the form that cannot be used to complete the sentences. 1p When I finall…"
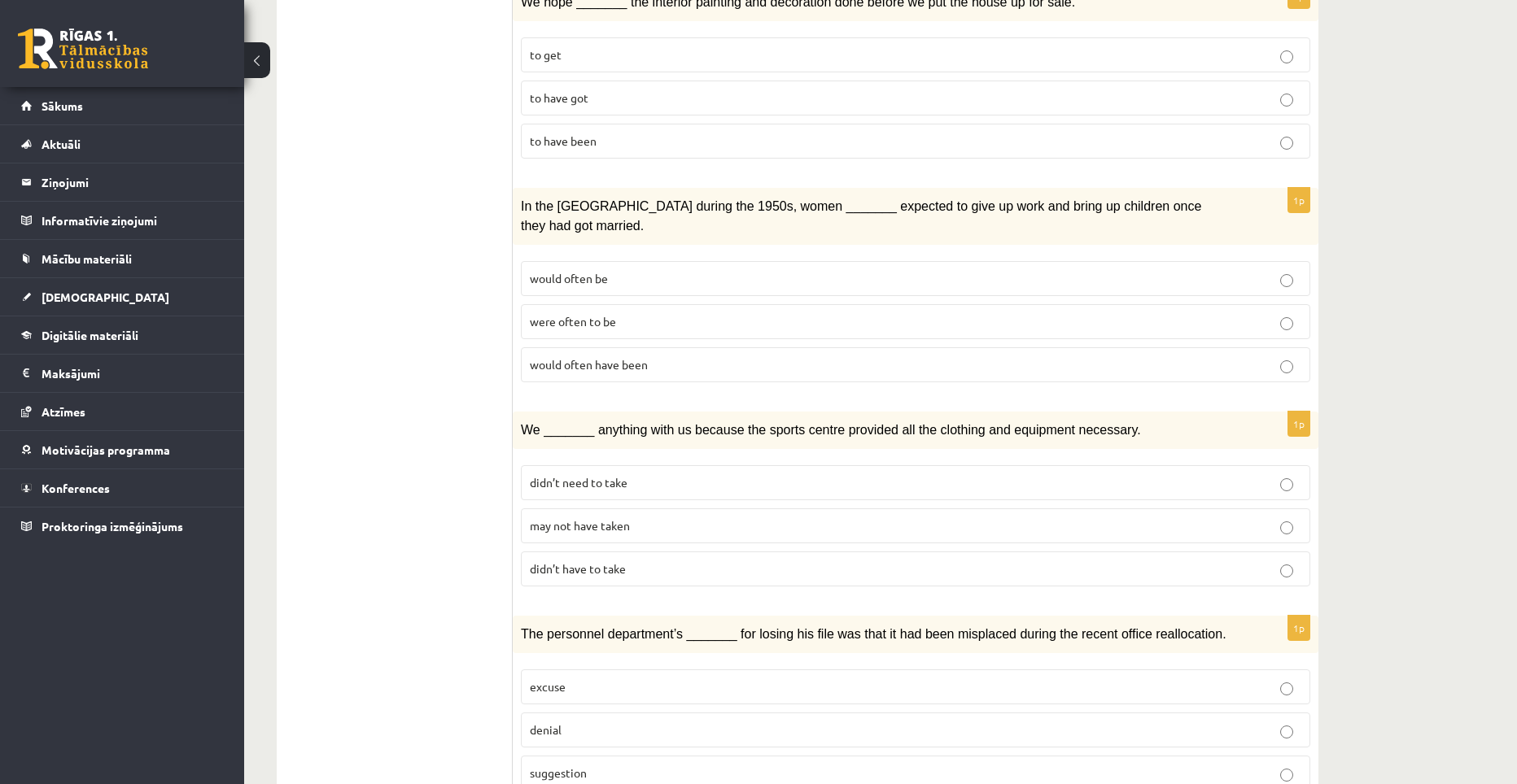
drag, startPoint x: 460, startPoint y: 433, endPoint x: 468, endPoint y: 429, distance: 8.9
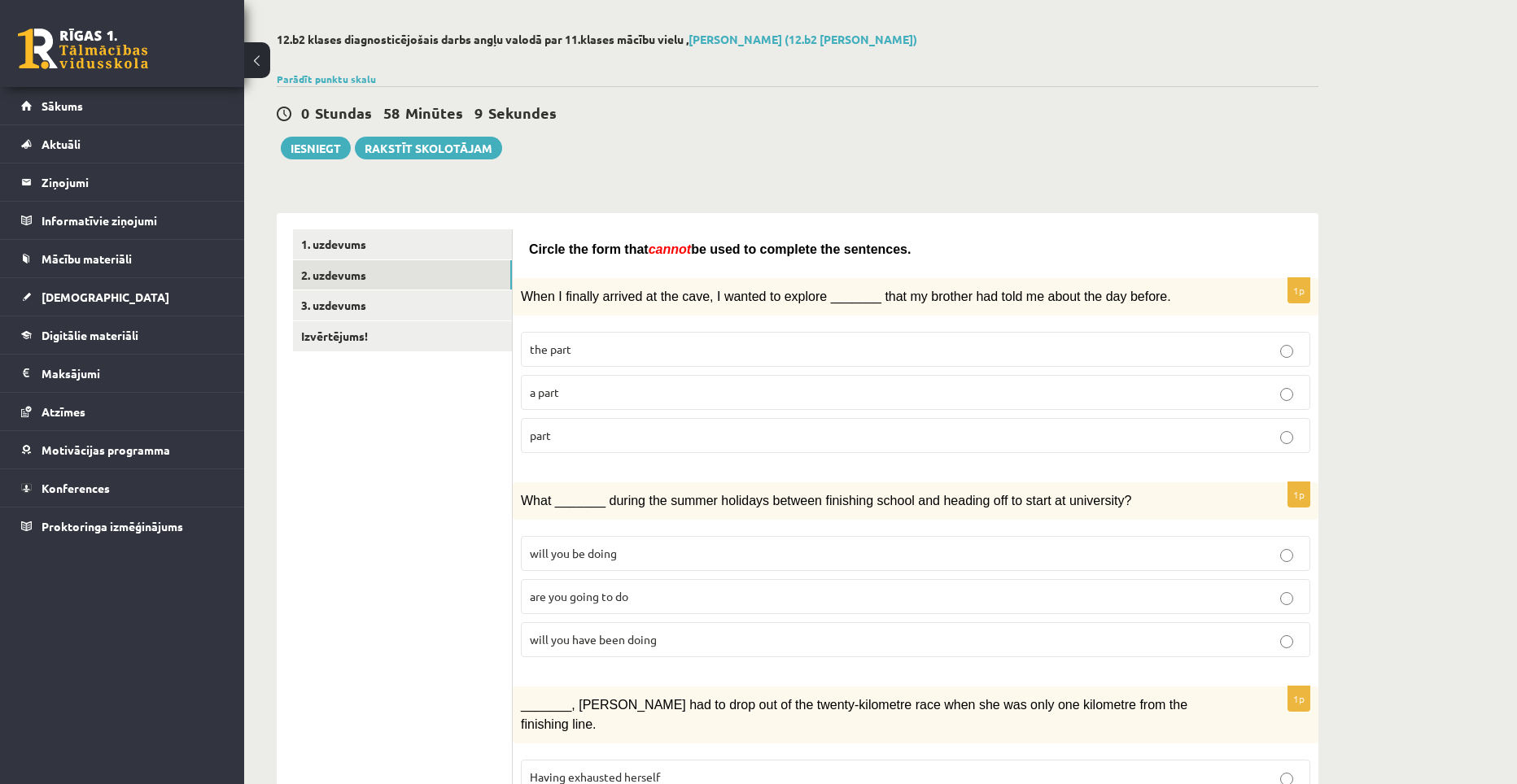
scroll to position [0, 0]
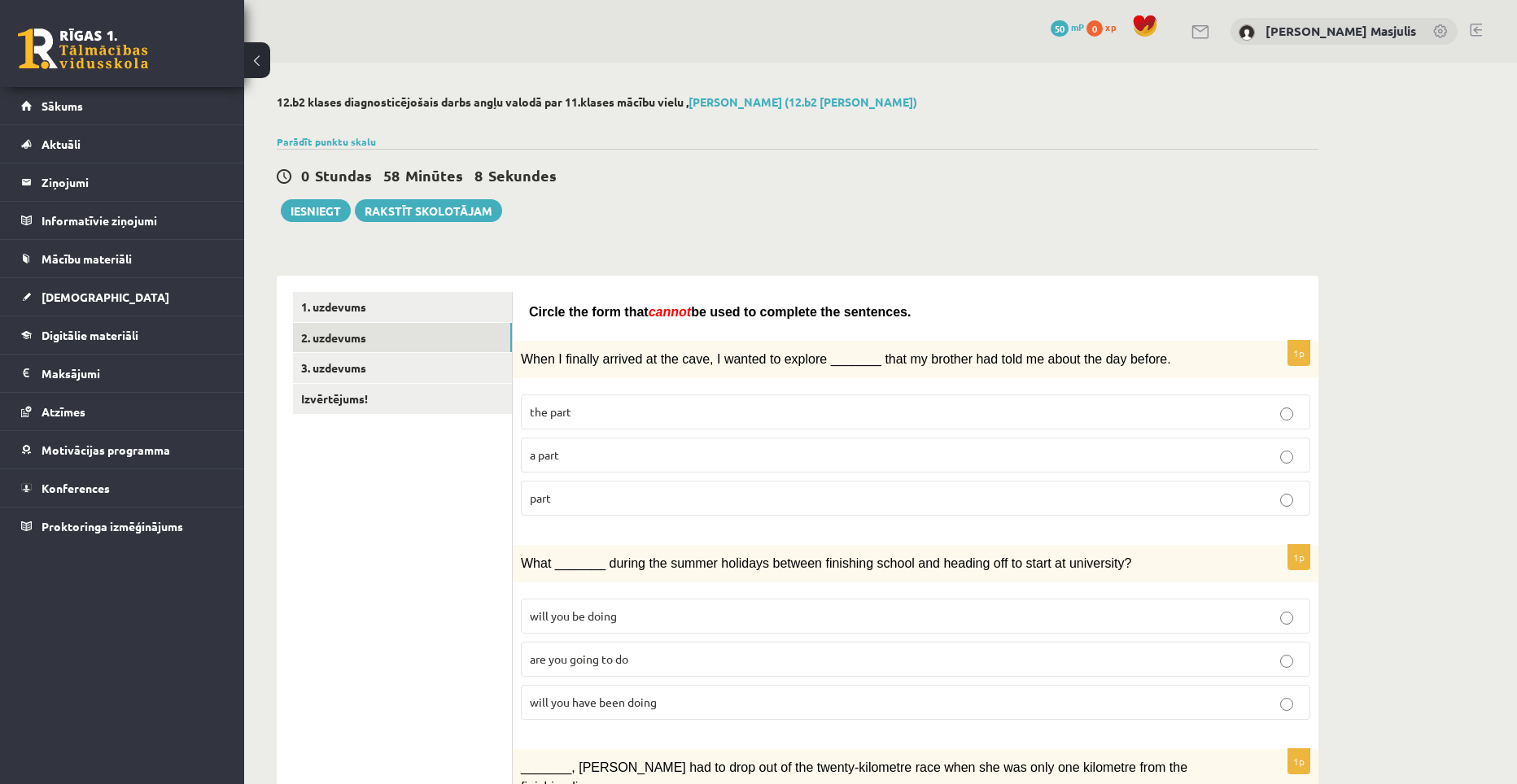
click at [563, 509] on label "part" at bounding box center [915, 497] width 789 height 35
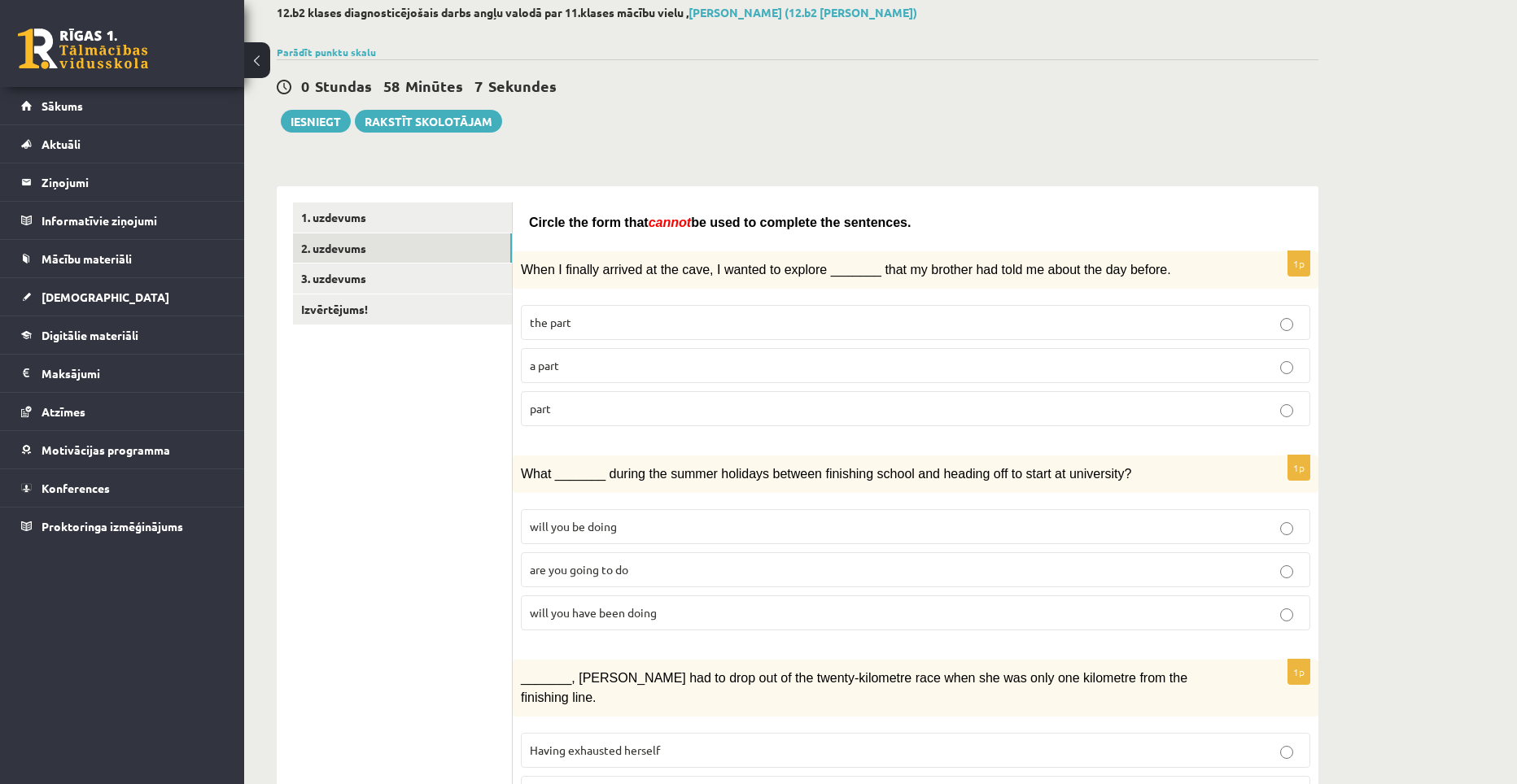
scroll to position [244, 0]
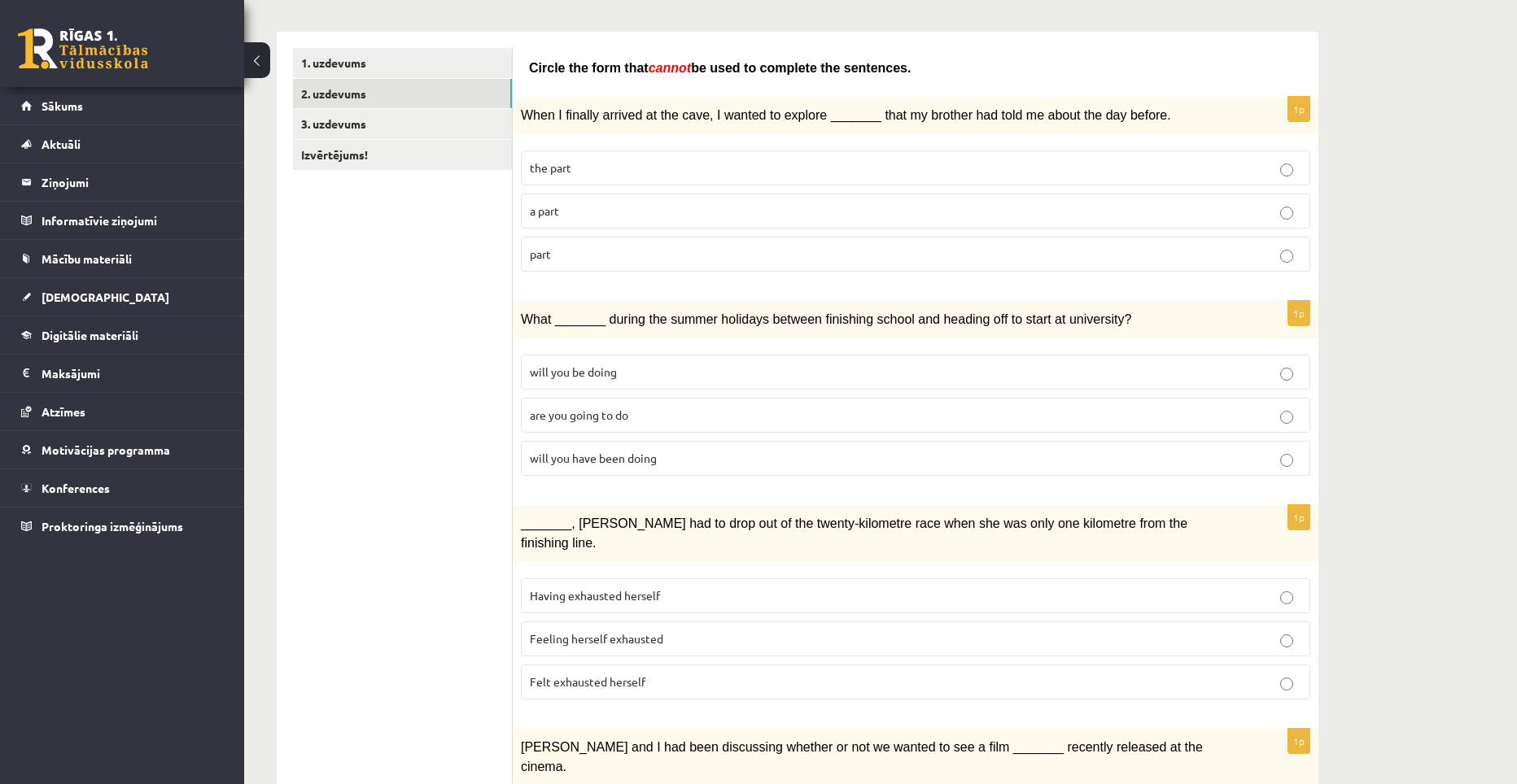
click at [607, 460] on span "will you have been doing" at bounding box center [593, 457] width 127 height 15
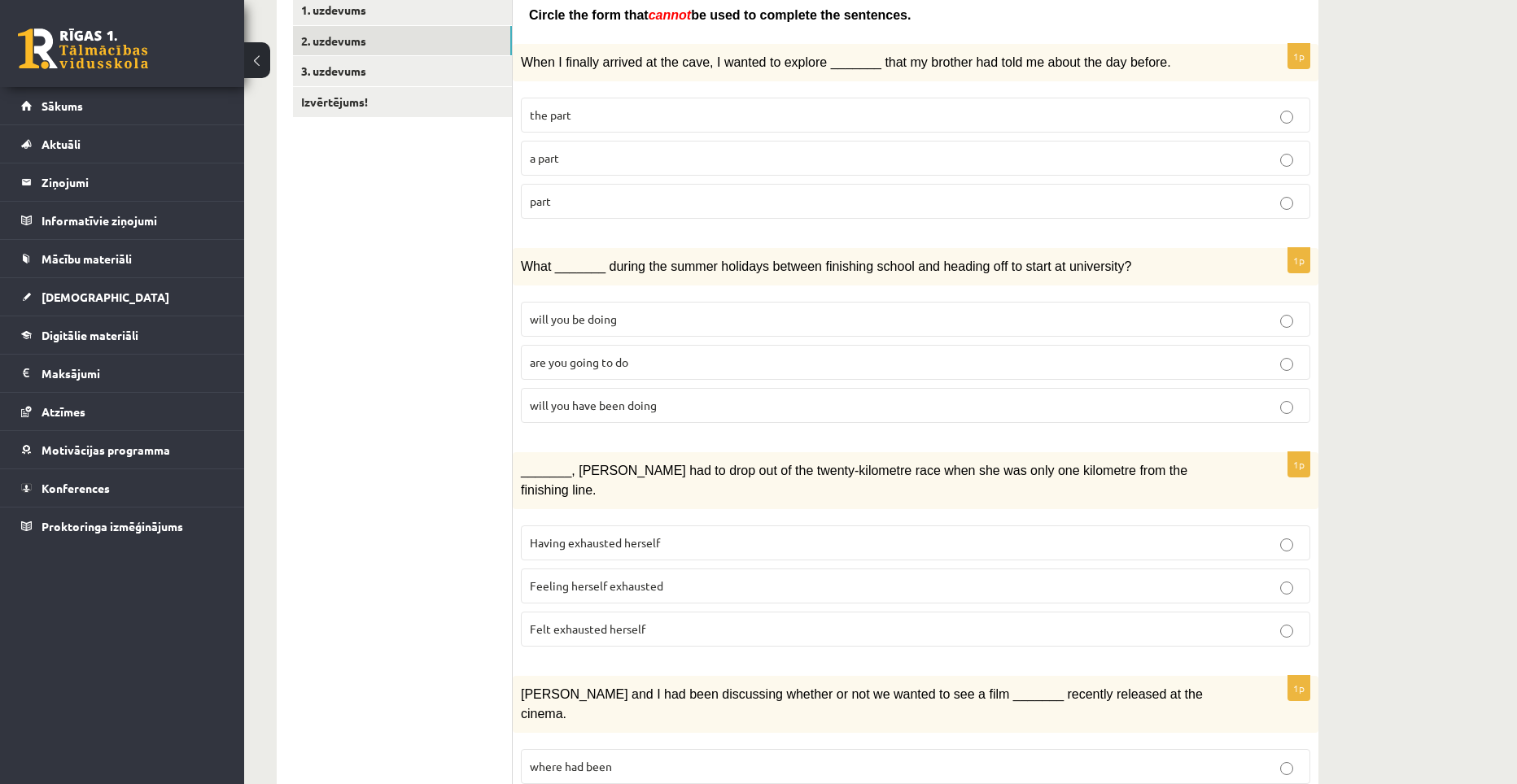
scroll to position [326, 0]
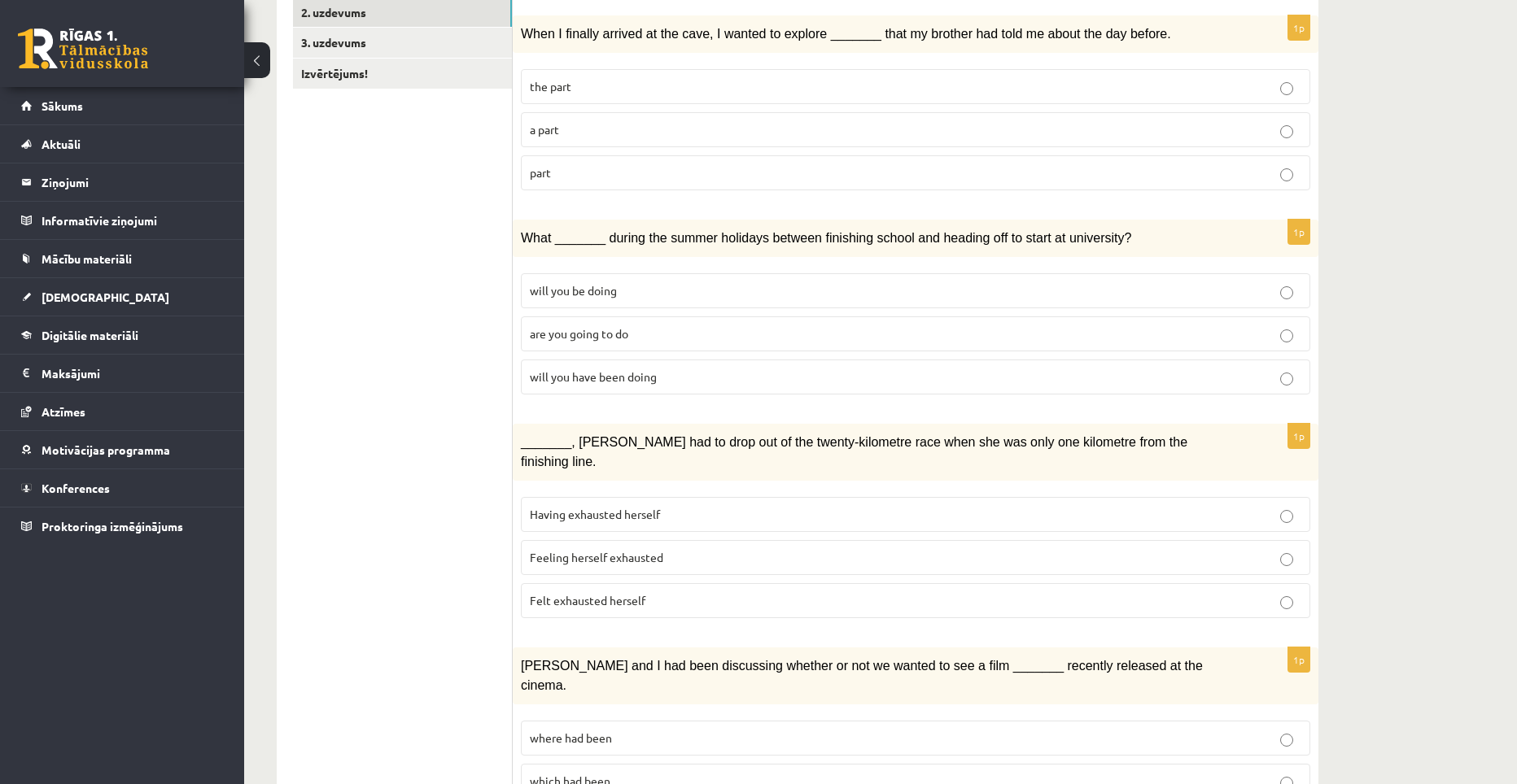
click at [575, 559] on fieldset "Having exhausted herself Feeling herself exhausted Felt exhausted herself" at bounding box center [915, 555] width 789 height 134
click at [579, 583] on label "Felt exhausted herself" at bounding box center [915, 600] width 789 height 35
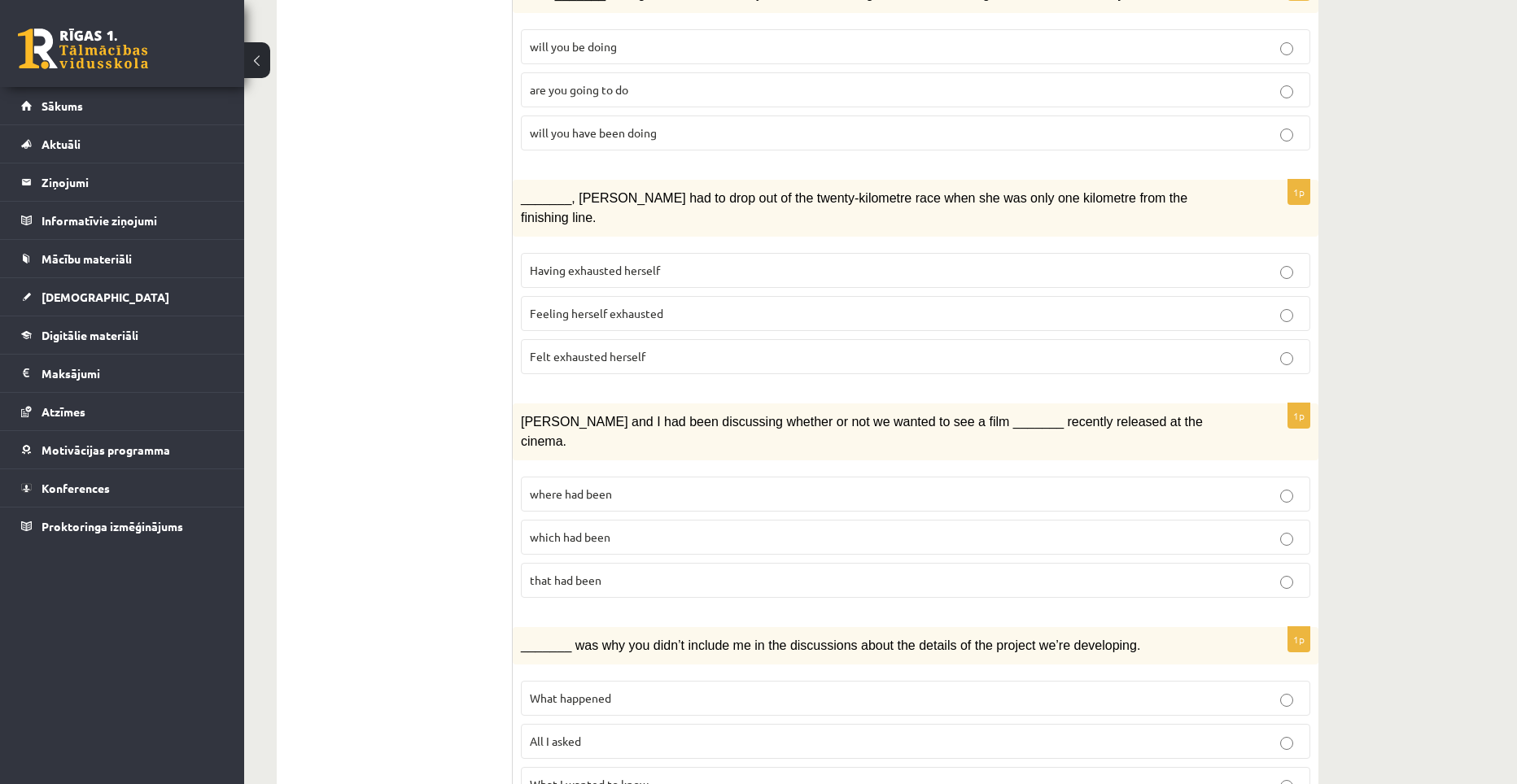
scroll to position [813, 0]
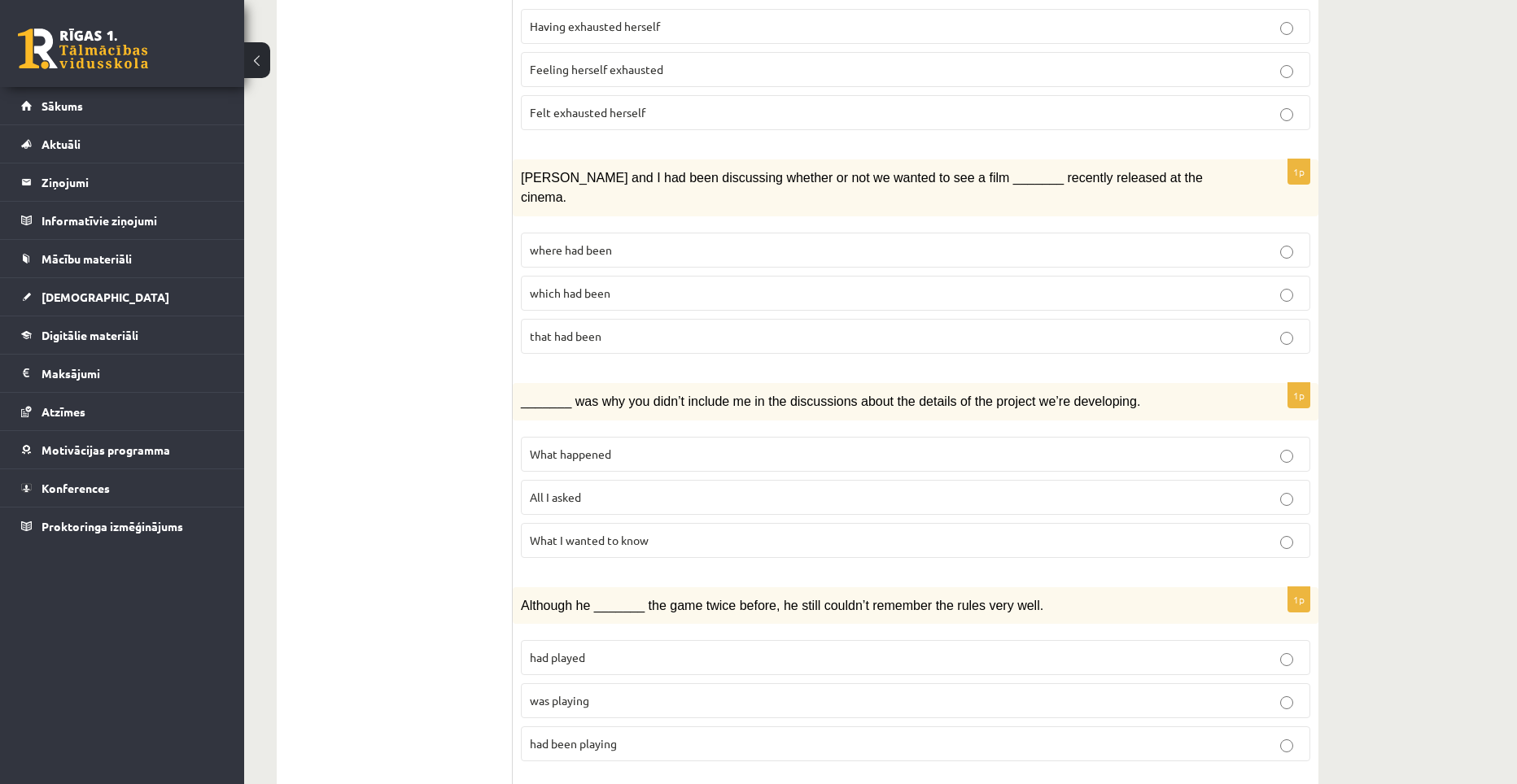
click at [601, 243] on span "where had been" at bounding box center [571, 250] width 82 height 15
click at [576, 428] on fieldset "What happened All I asked What I wanted to know" at bounding box center [915, 495] width 789 height 134
click at [576, 436] on label "What happened" at bounding box center [915, 453] width 789 height 35
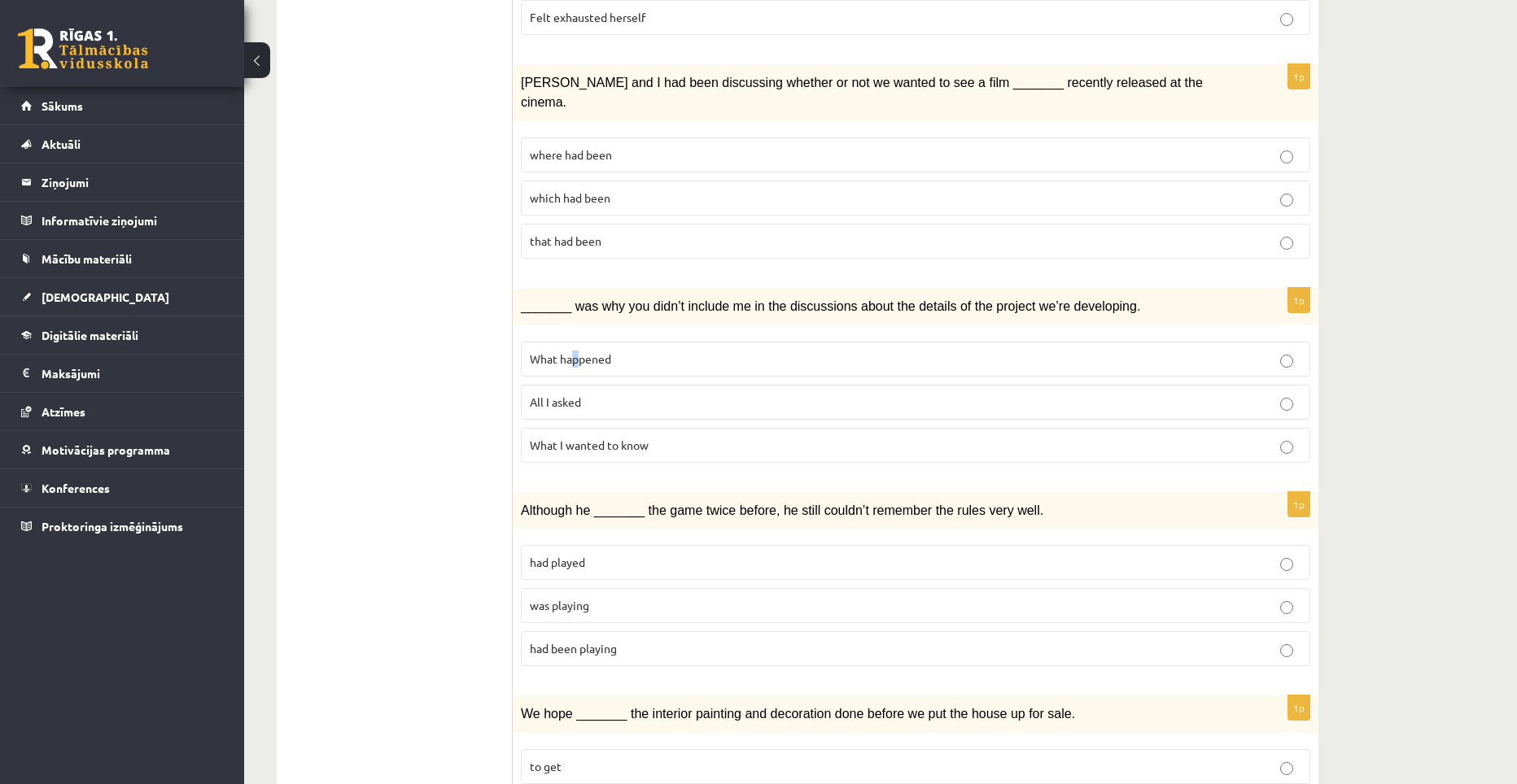
scroll to position [1058, 0]
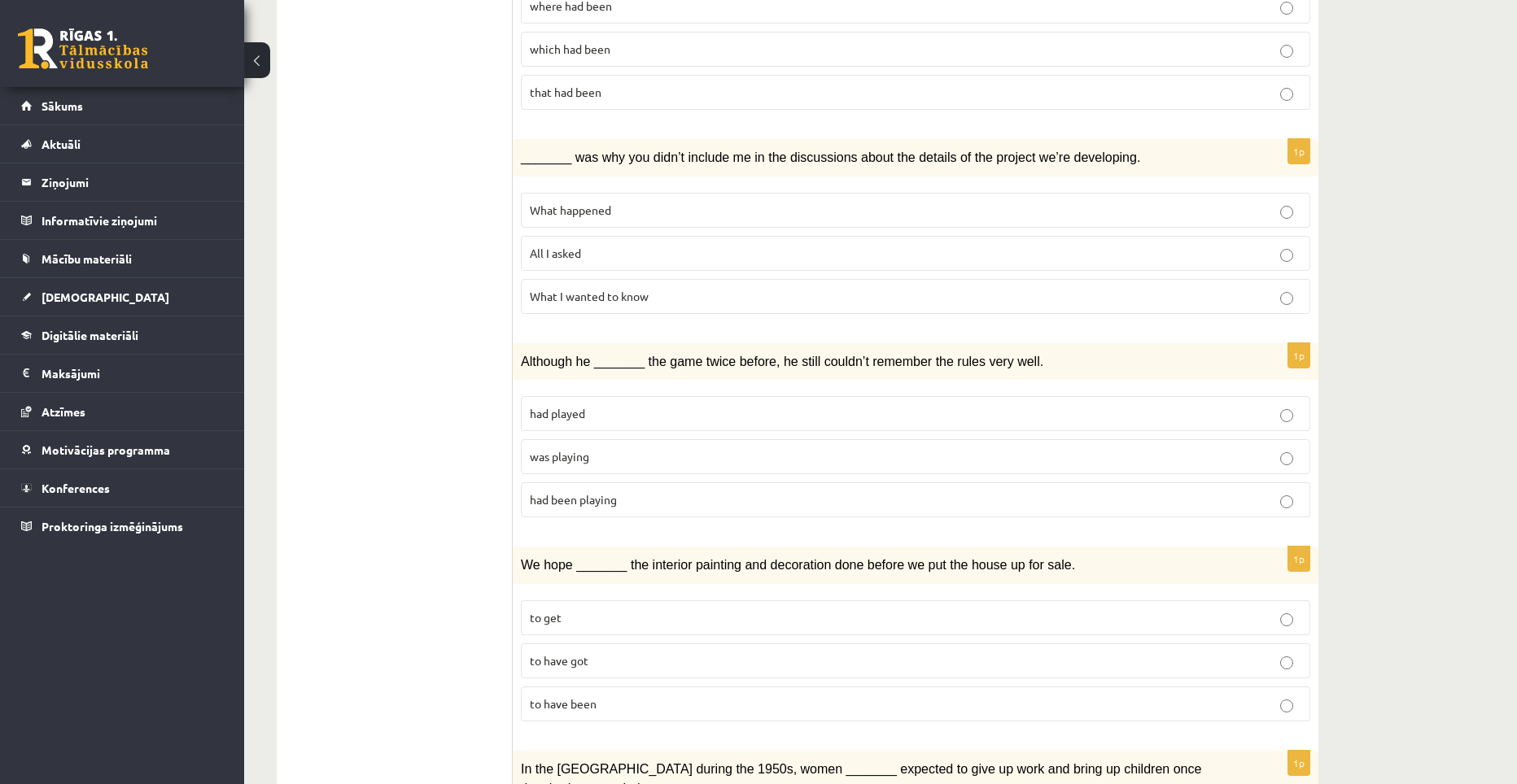
click at [741, 202] on p "What happened" at bounding box center [915, 210] width 771 height 17
click at [699, 439] on label "was playing" at bounding box center [915, 456] width 789 height 35
click at [611, 652] on p "to have got" at bounding box center [915, 660] width 771 height 17
click at [596, 696] on span "to have been" at bounding box center [563, 703] width 67 height 15
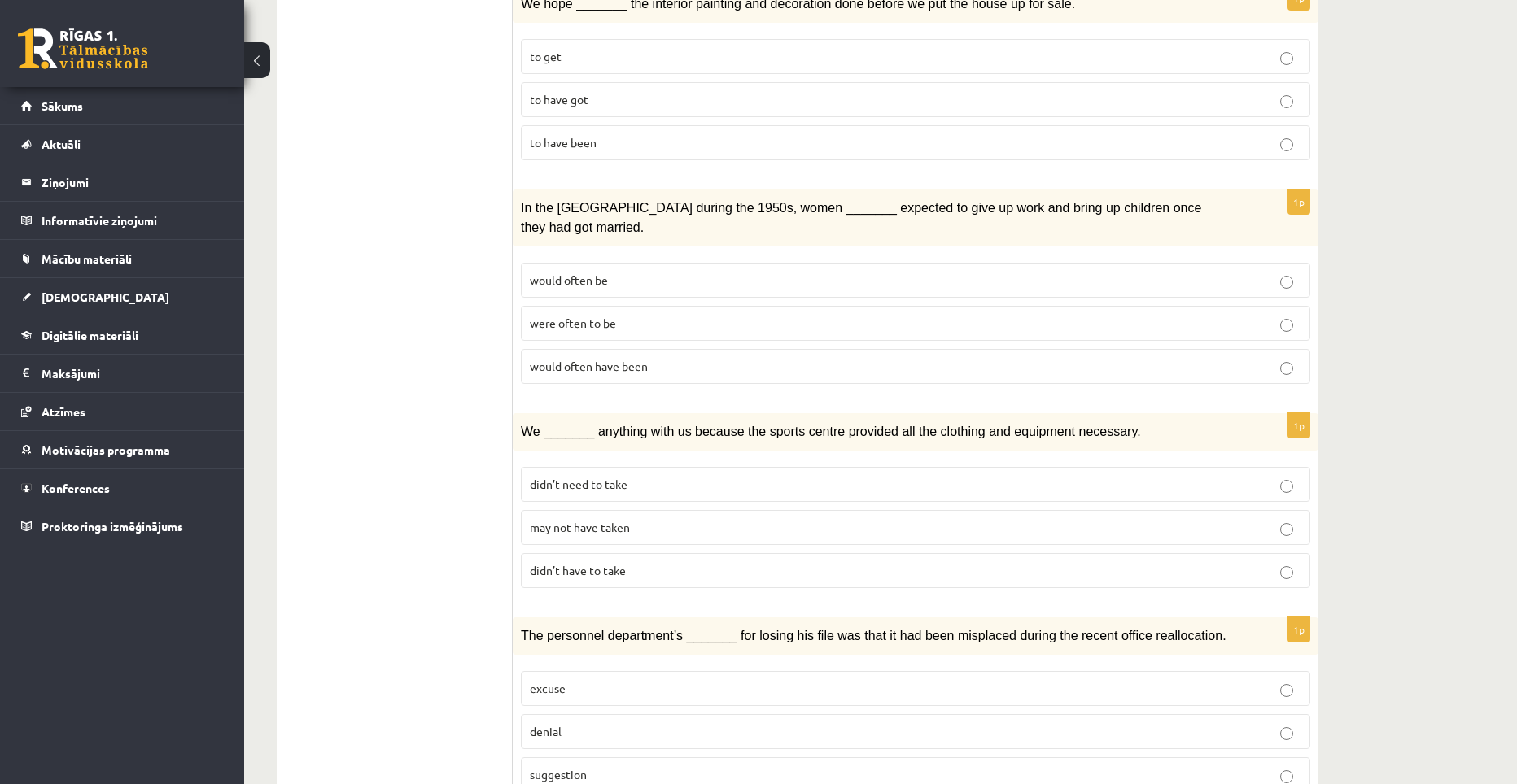
scroll to position [1620, 0]
click at [657, 319] on fieldset "would often be were often to be would often have been" at bounding box center [915, 320] width 789 height 134
click at [655, 357] on p "would often have been" at bounding box center [915, 365] width 771 height 17
click at [566, 517] on p "may not have taken" at bounding box center [915, 525] width 771 height 17
click at [643, 712] on label "denial" at bounding box center [915, 729] width 789 height 35
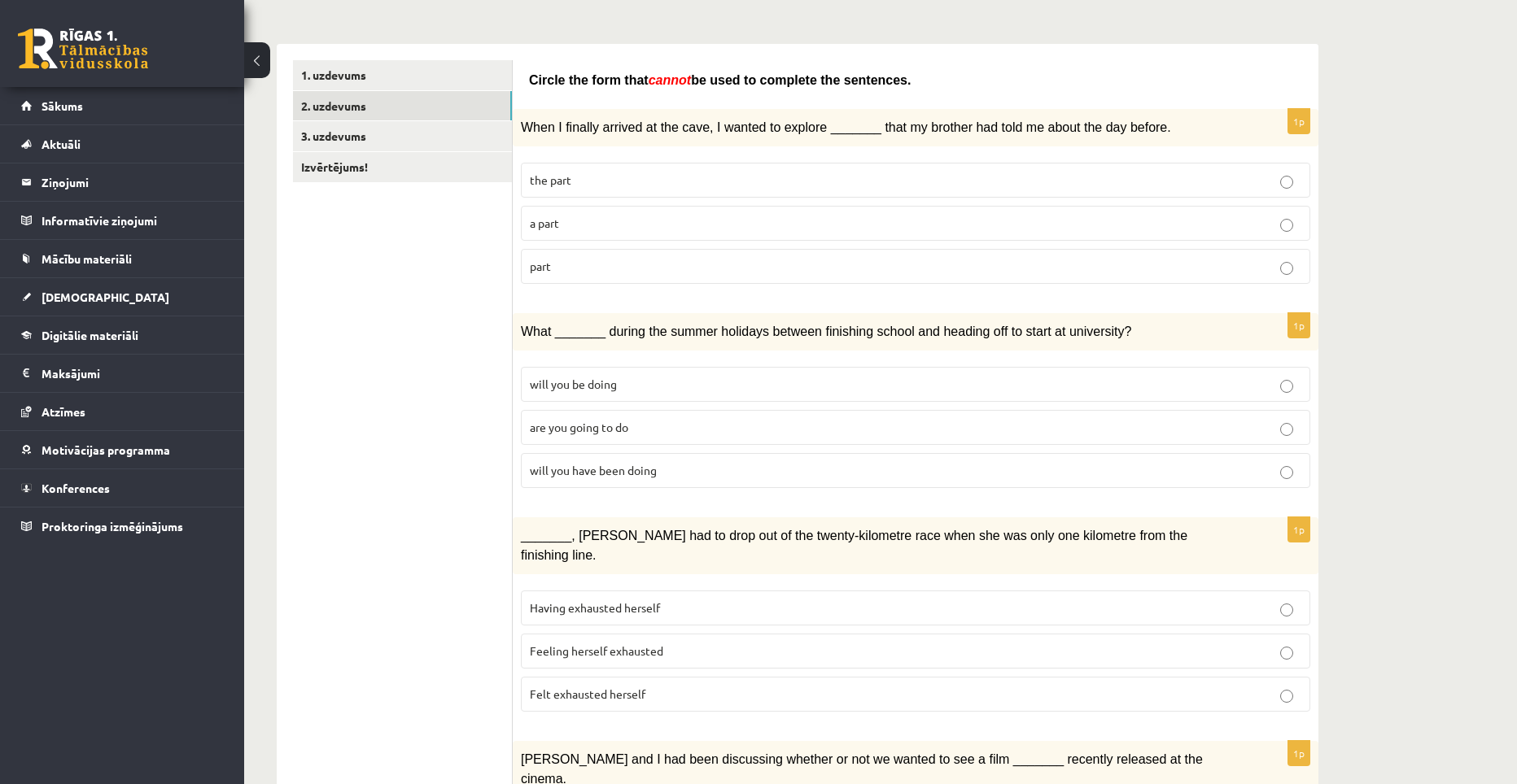
scroll to position [0, 0]
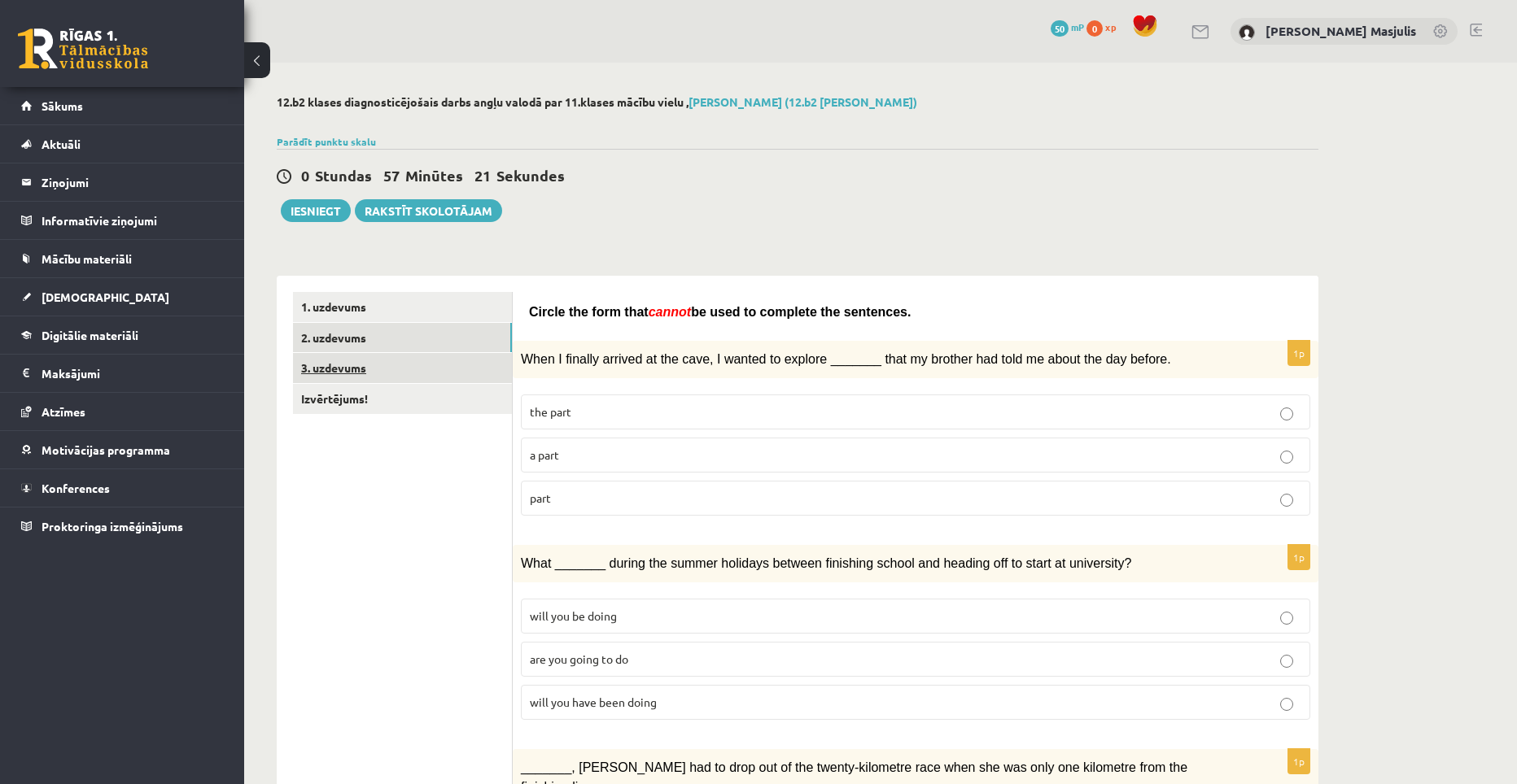
click at [326, 370] on link "3. uzdevums" at bounding box center [402, 368] width 219 height 30
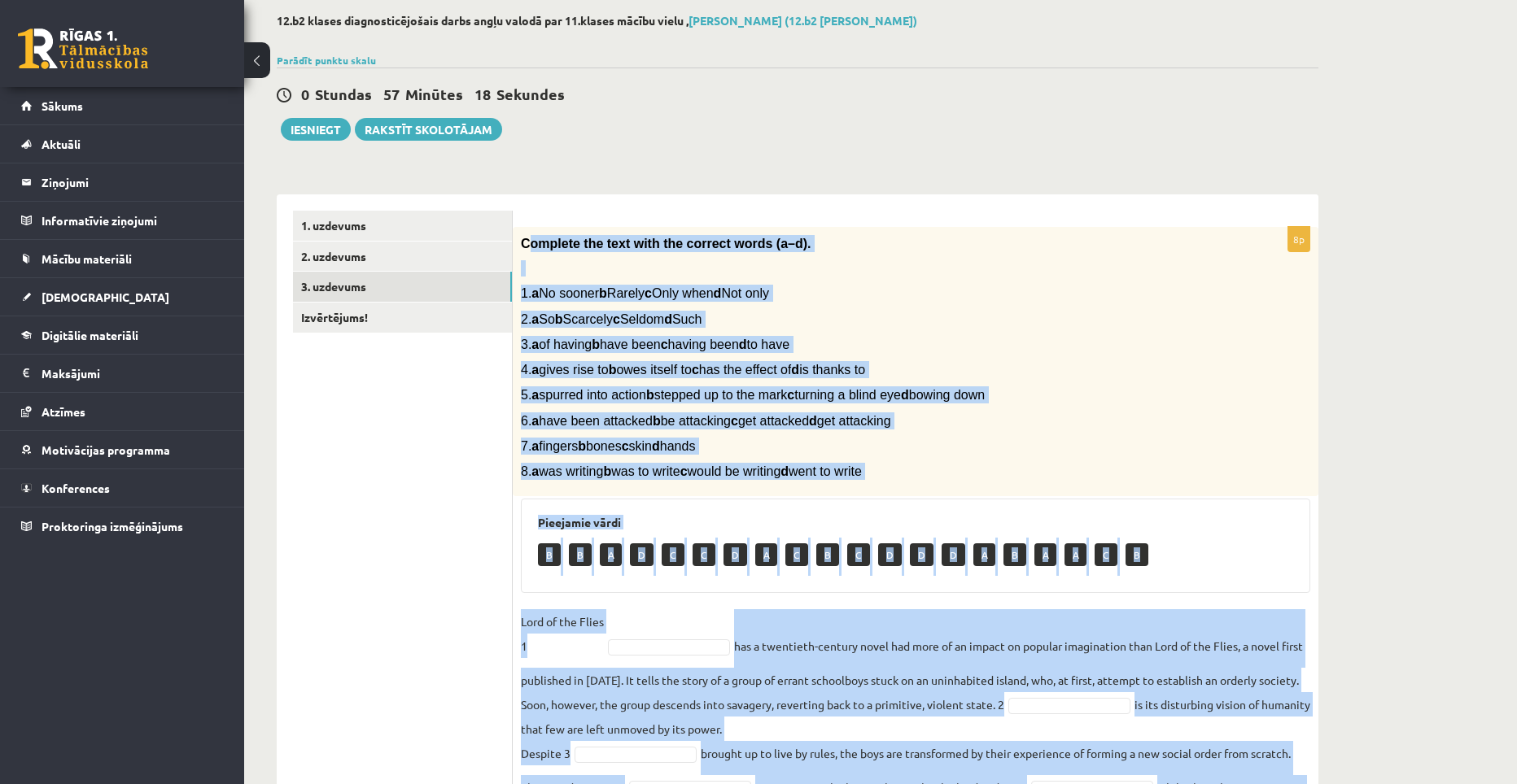
scroll to position [287, 0]
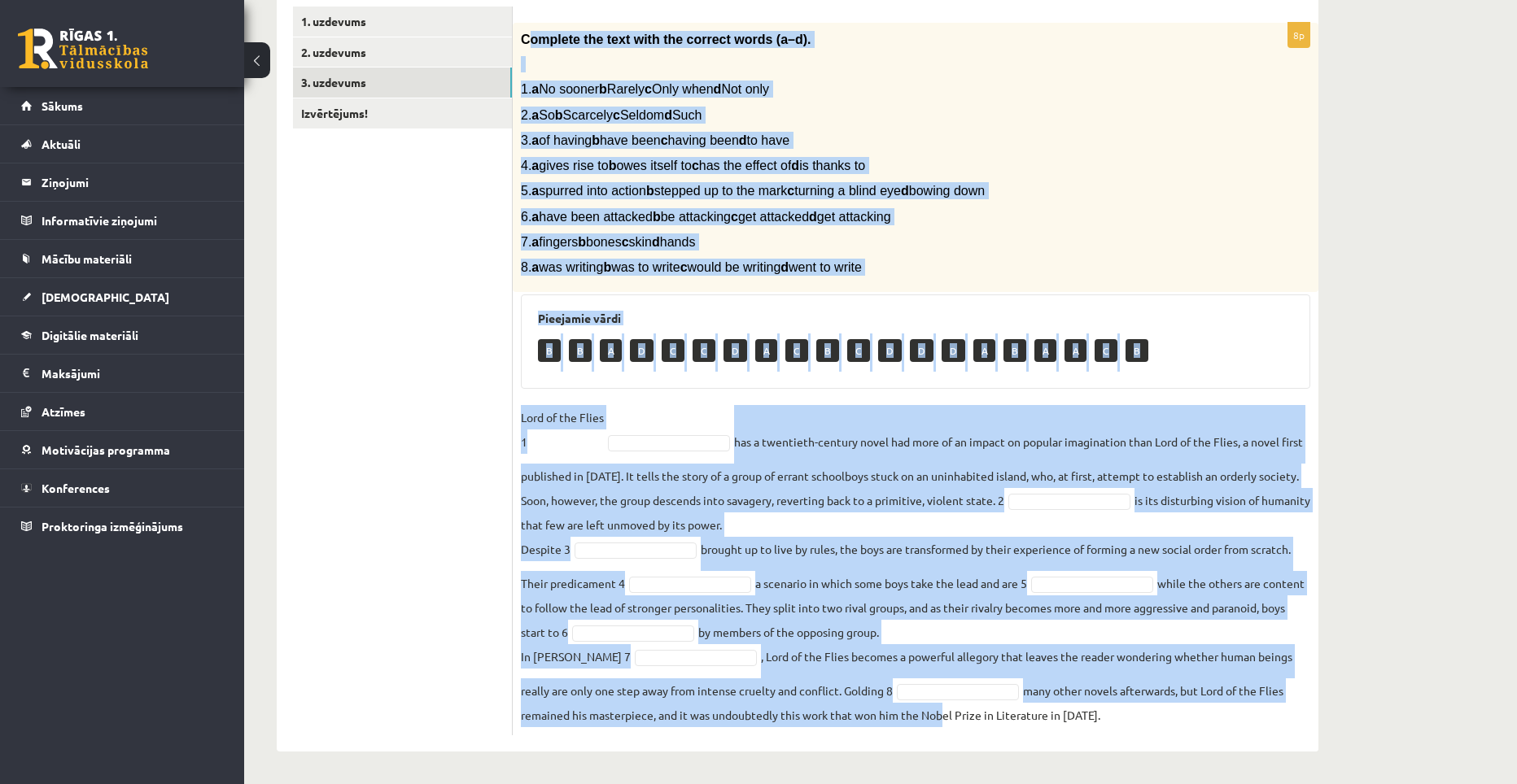
drag, startPoint x: 528, startPoint y: 239, endPoint x: 939, endPoint y: 816, distance: 708.4
click at [939, 498] on html "0 Dāvanas 50 mP 0 xp Dāniels Masjulis Sākums Aktuāli Kā mācīties eSKOLĀ Kontakt…" at bounding box center [758, 106] width 1517 height 784
click at [525, 37] on span "Complete the text with the correct words (a–d)." at bounding box center [666, 40] width 291 height 14
drag, startPoint x: 519, startPoint y: 35, endPoint x: 1113, endPoint y: 816, distance: 981.2
click at [1113, 498] on html "0 Dāvanas 50 mP 0 xp Dāniels Masjulis Sākums Aktuāli Kā mācīties eSKOLĀ Kontakt…" at bounding box center [758, 106] width 1517 height 784
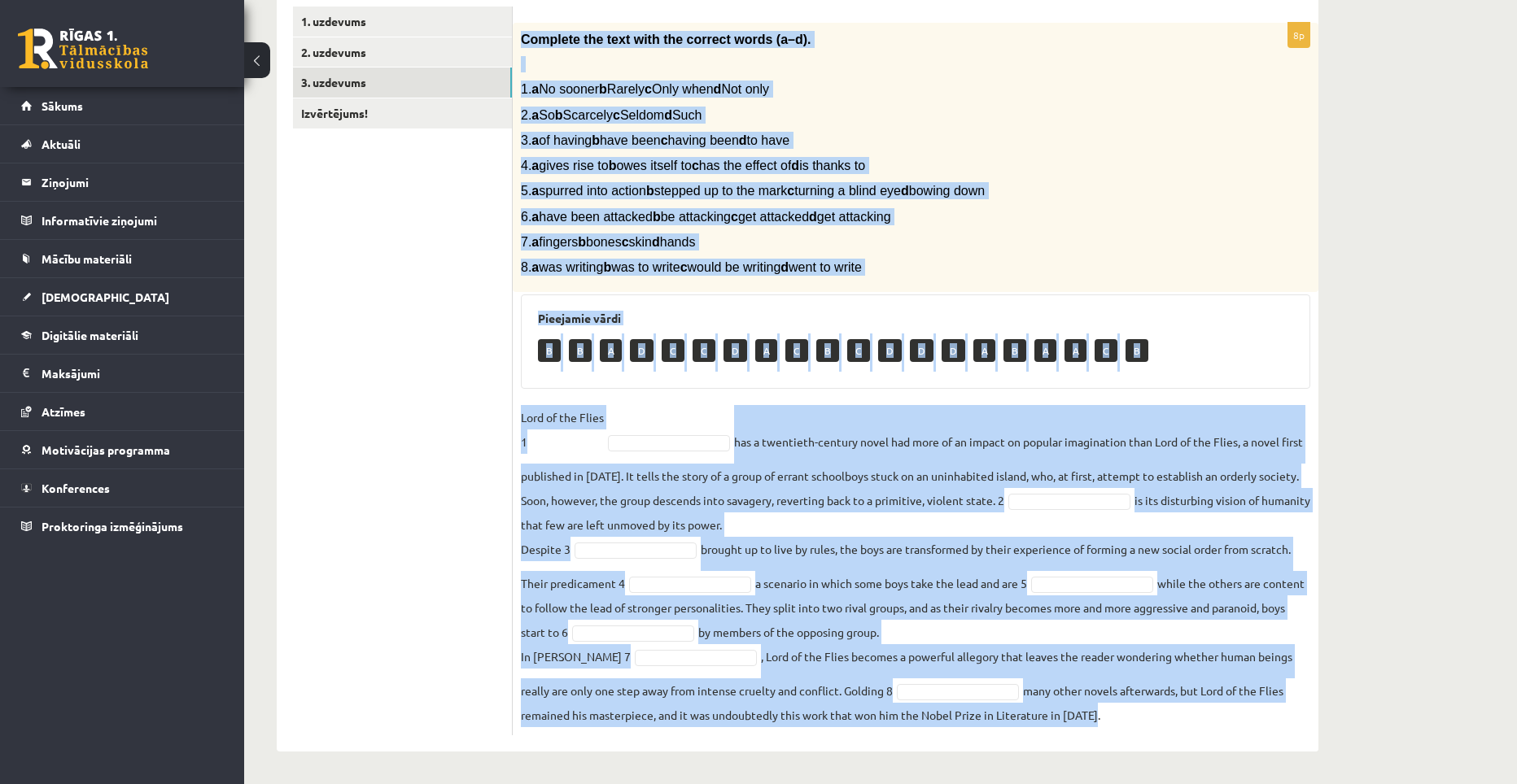
copy div "Complete the text with the correct words (a–d). 1. a No sooner b Rarely c Only …"
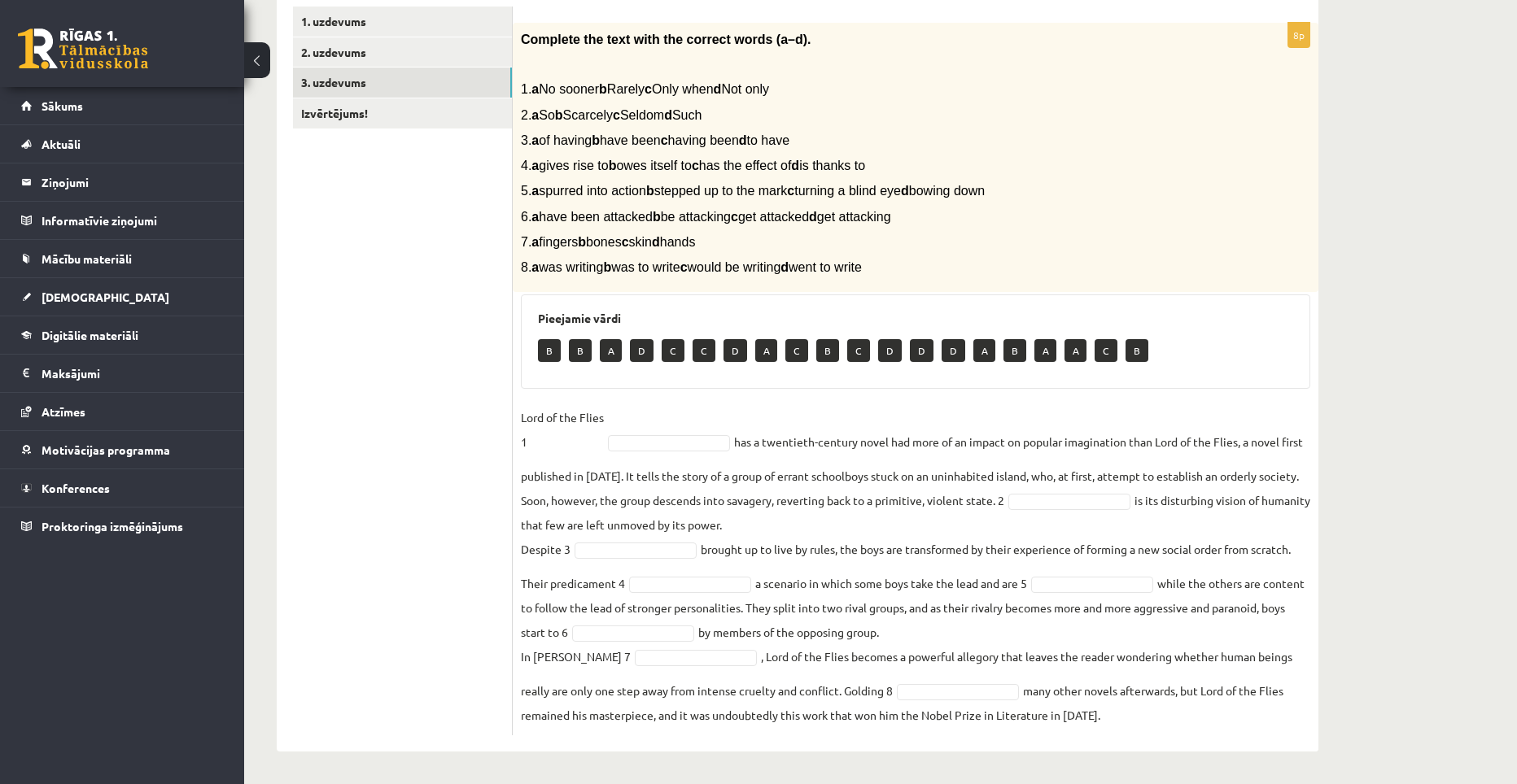
drag, startPoint x: 486, startPoint y: 493, endPoint x: 687, endPoint y: 421, distance: 213.5
click at [489, 493] on ul "1. uzdevums 2. uzdevums 3. uzdevums Izvērtējums!" at bounding box center [403, 372] width 220 height 729
drag, startPoint x: 721, startPoint y: 572, endPoint x: 714, endPoint y: 595, distance: 24.0
click at [721, 572] on fieldset "Lord of the Flies 1 B * has a twentieth-century novel had more of an impact on …" at bounding box center [915, 565] width 789 height 322
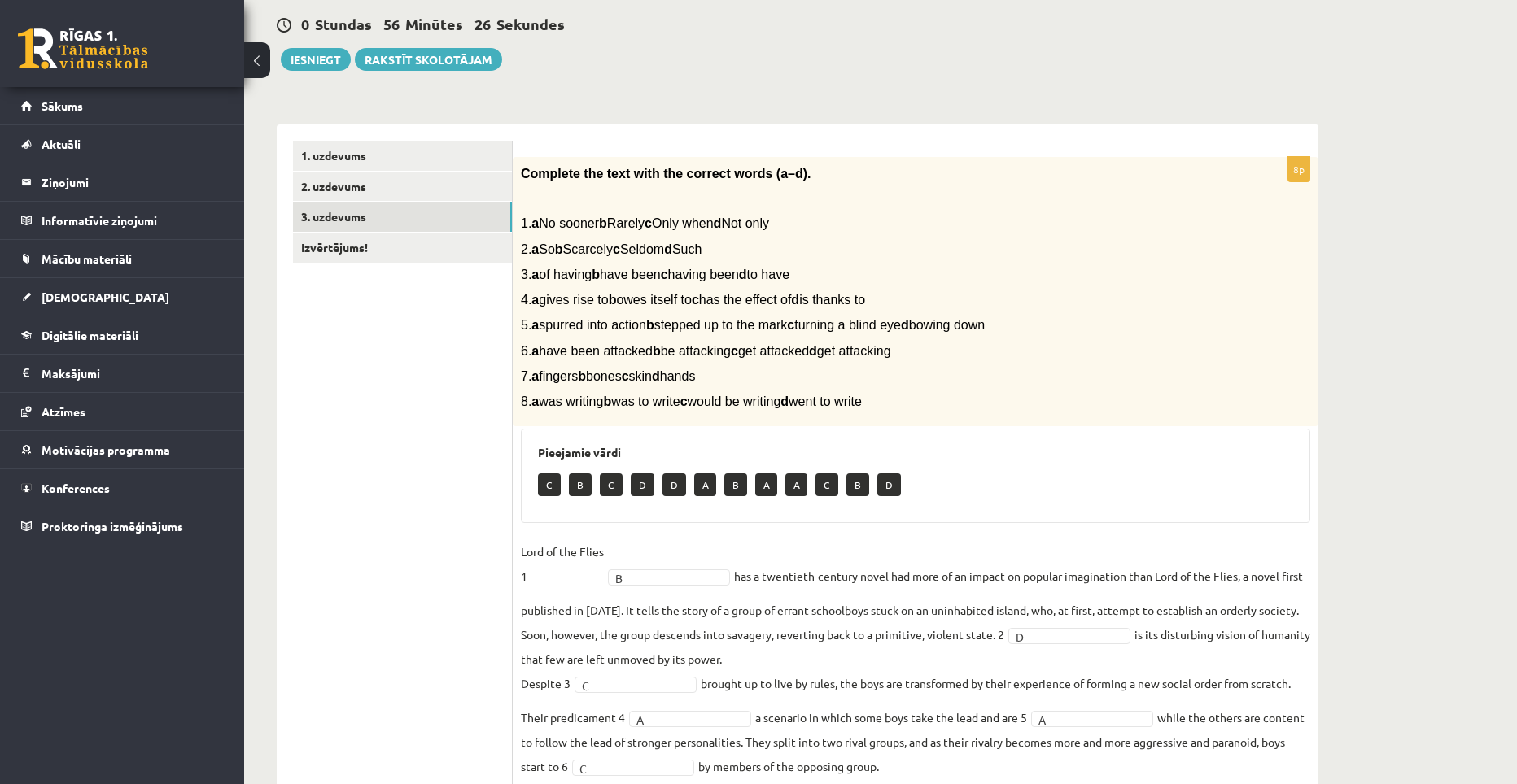
scroll to position [0, 0]
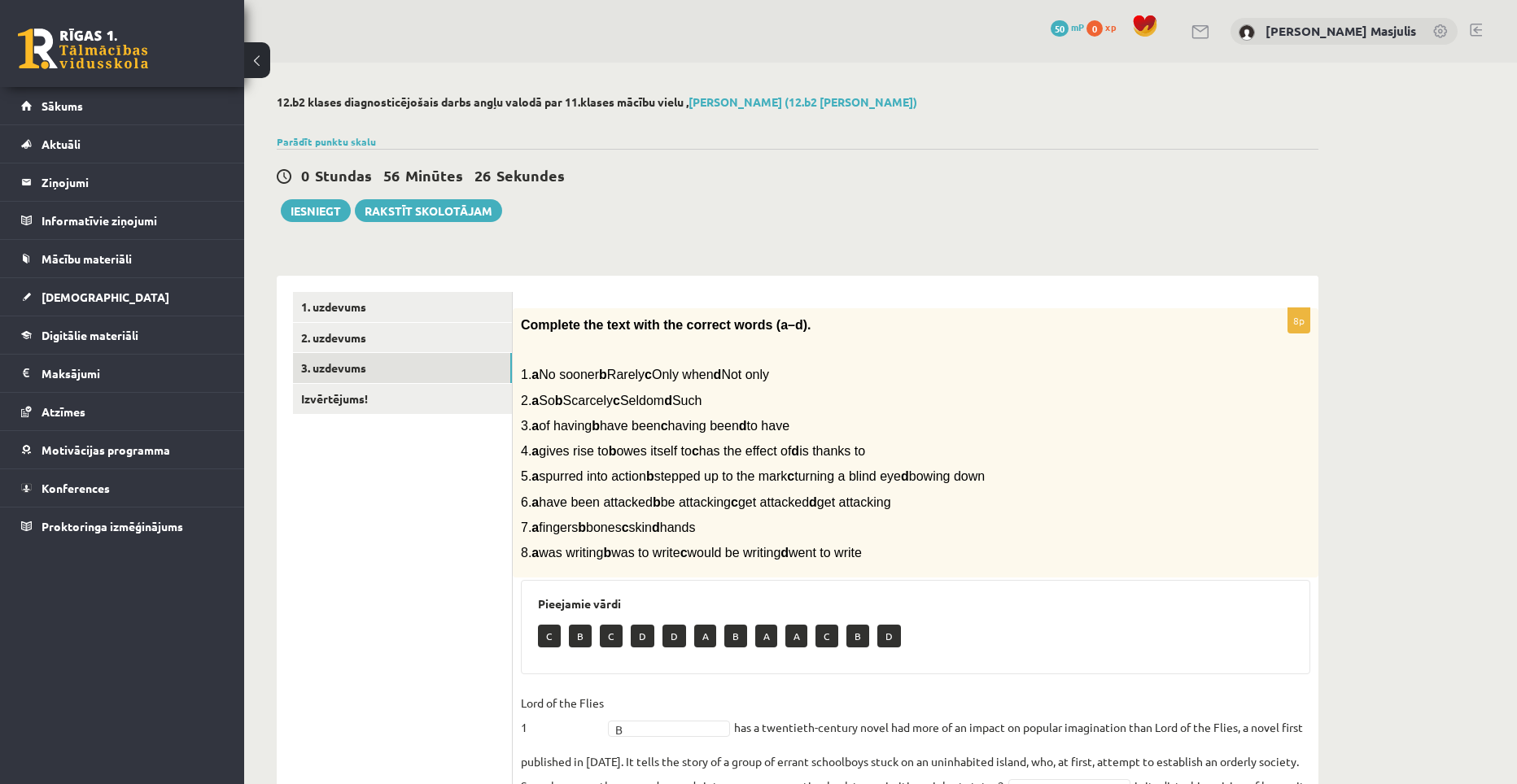
click at [385, 415] on ul "1. uzdevums 2. uzdevums 3. uzdevums Izvērtējums!" at bounding box center [403, 656] width 220 height 729
click at [392, 409] on link "Izvērtējums!" at bounding box center [402, 398] width 219 height 30
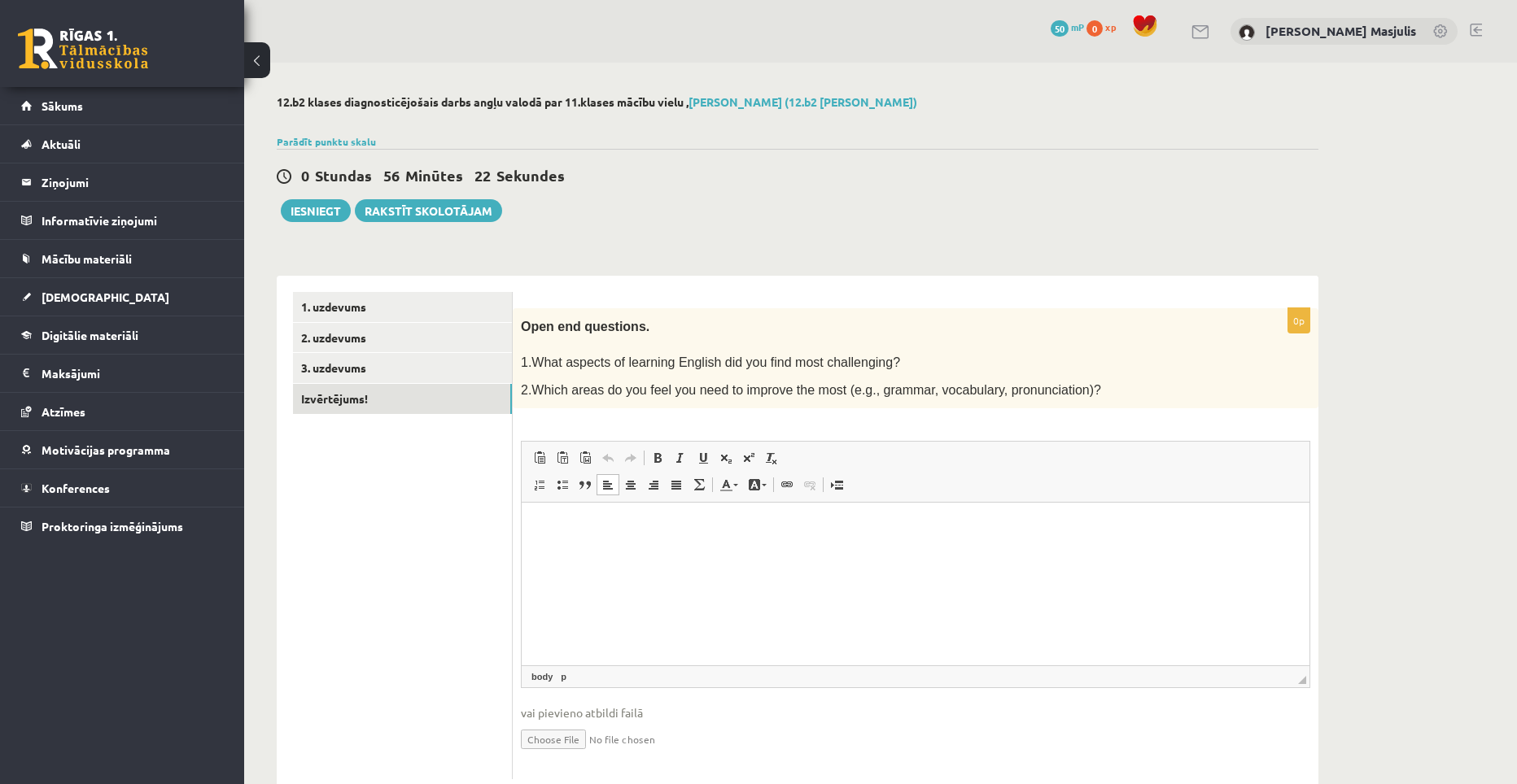
click at [641, 552] on html at bounding box center [915, 527] width 787 height 50
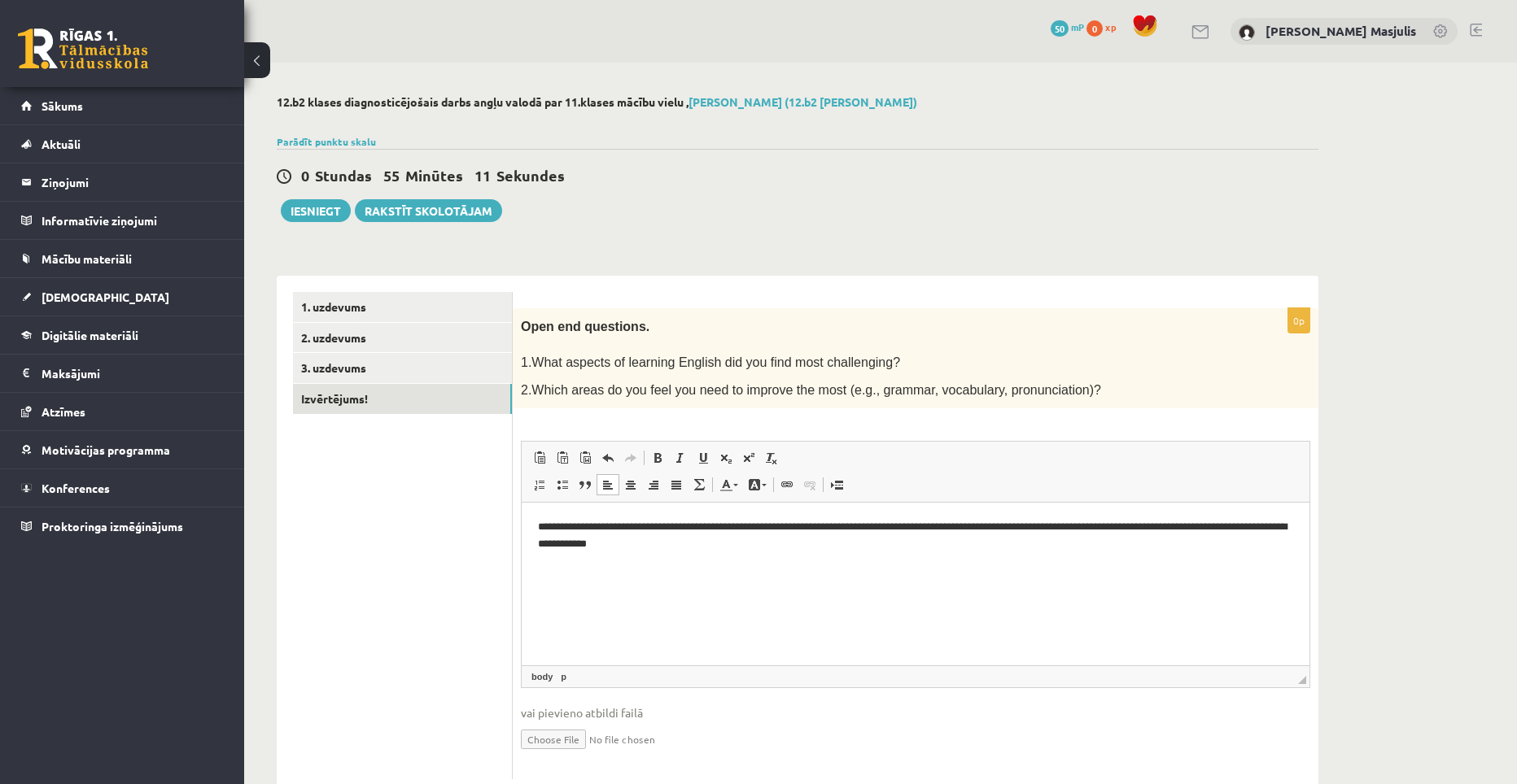
click at [694, 542] on p "**********" at bounding box center [915, 535] width 756 height 34
click at [695, 542] on p "**********" at bounding box center [915, 535] width 756 height 34
click at [731, 549] on p "**********" at bounding box center [915, 535] width 756 height 34
click at [587, 548] on strong "*********" at bounding box center [568, 543] width 37 height 11
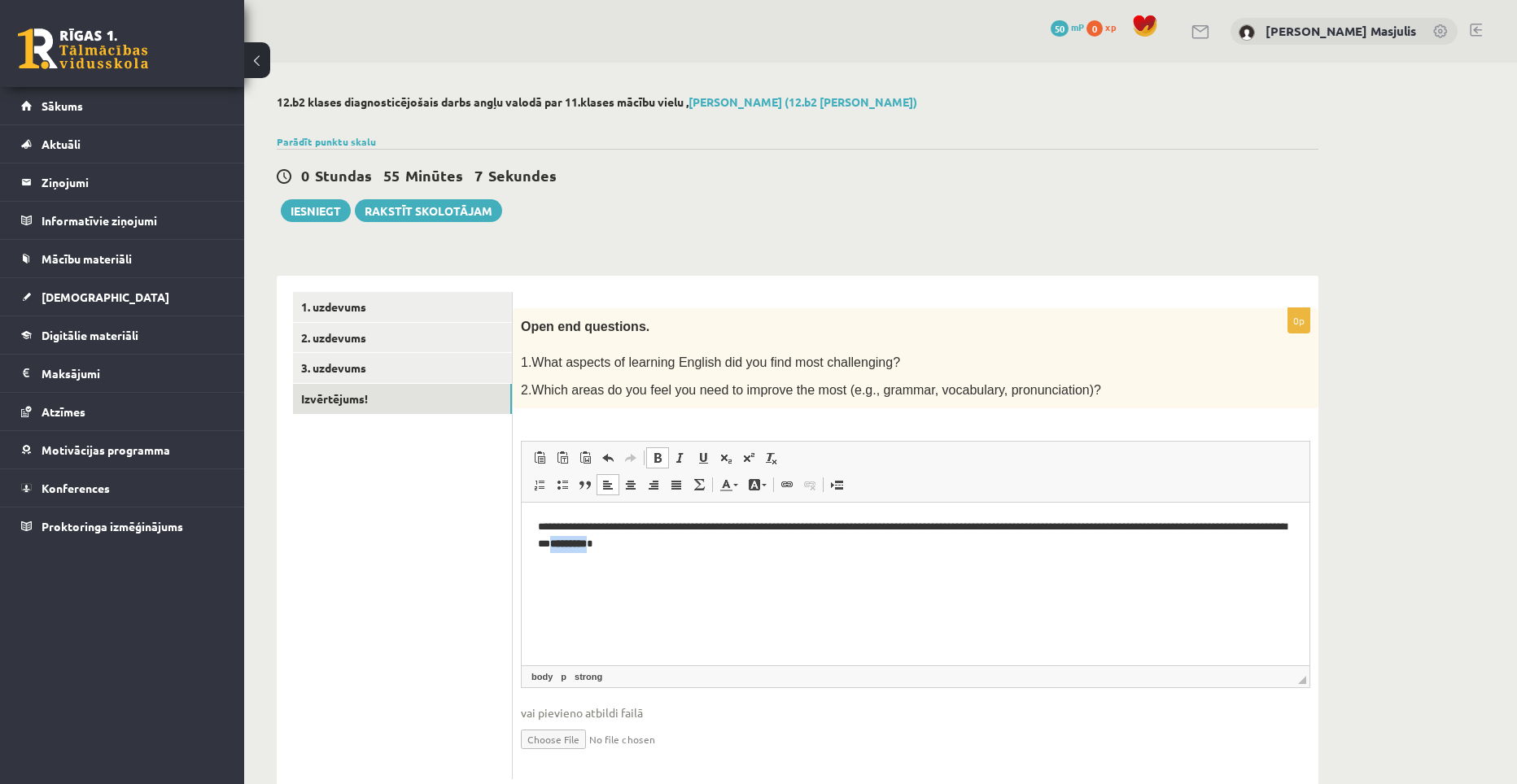
click at [662, 455] on span at bounding box center [657, 457] width 13 height 13
click at [658, 456] on span at bounding box center [657, 457] width 13 height 13
click at [747, 553] on body "**********" at bounding box center [915, 548] width 756 height 61
click at [709, 534] on p "**********" at bounding box center [915, 535] width 756 height 34
click at [717, 552] on body "**********" at bounding box center [915, 548] width 756 height 61
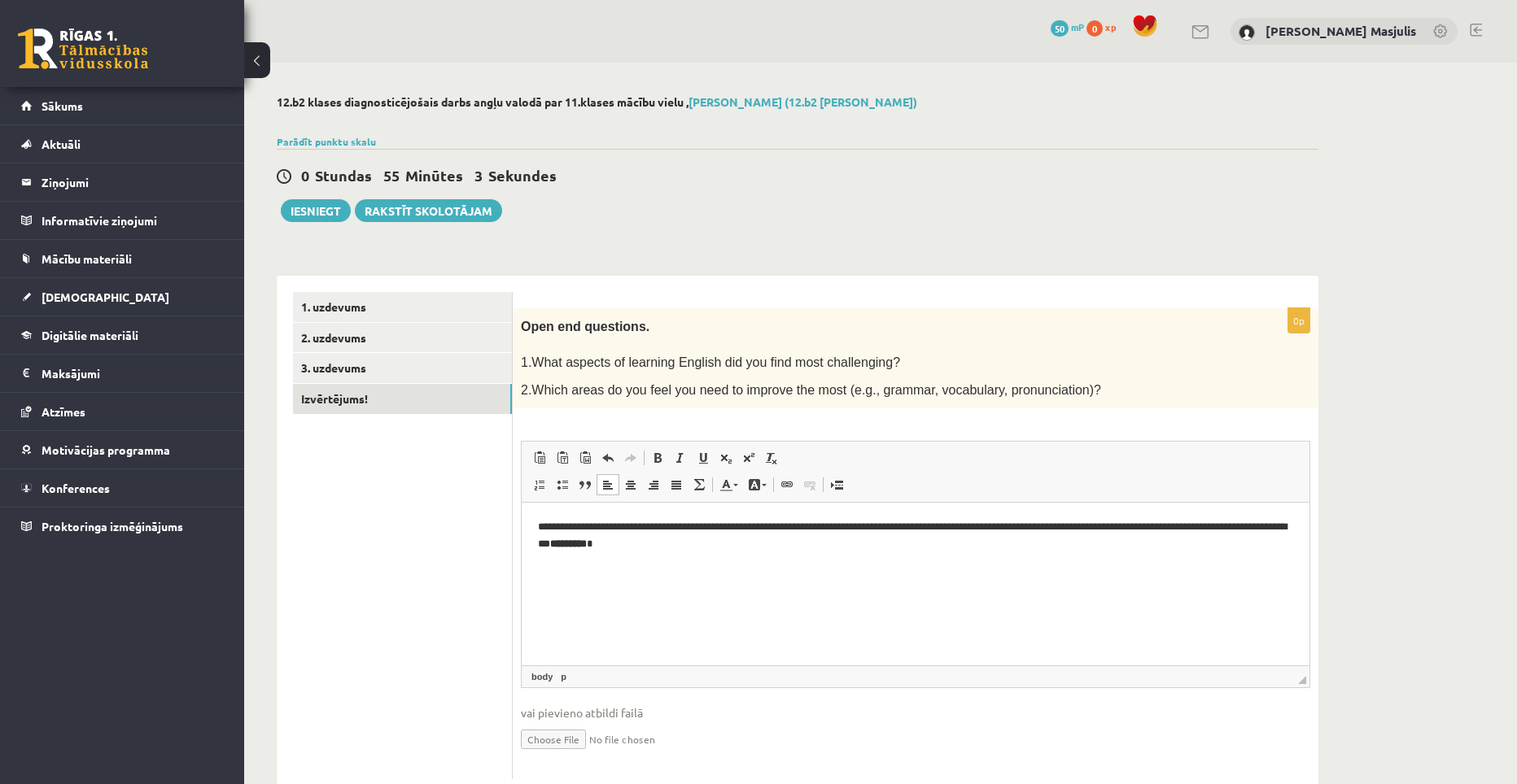
click at [587, 548] on strong "*********" at bounding box center [568, 543] width 37 height 11
drag, startPoint x: 773, startPoint y: 543, endPoint x: 679, endPoint y: 548, distance: 94.1
click at [624, 548] on strong "**********" at bounding box center [586, 543] width 73 height 11
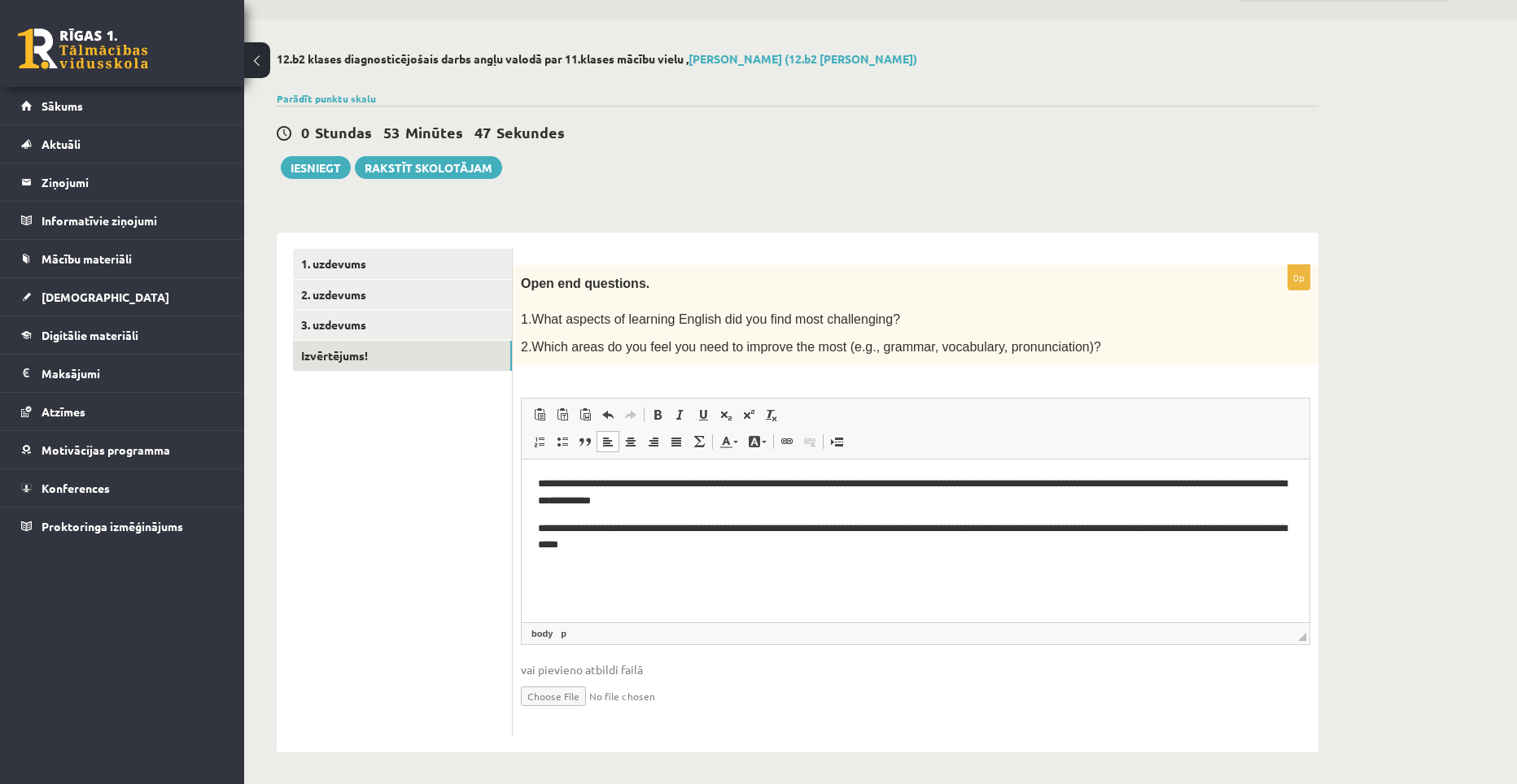
scroll to position [44, 0]
click at [341, 158] on button "Iesniegt" at bounding box center [316, 167] width 70 height 23
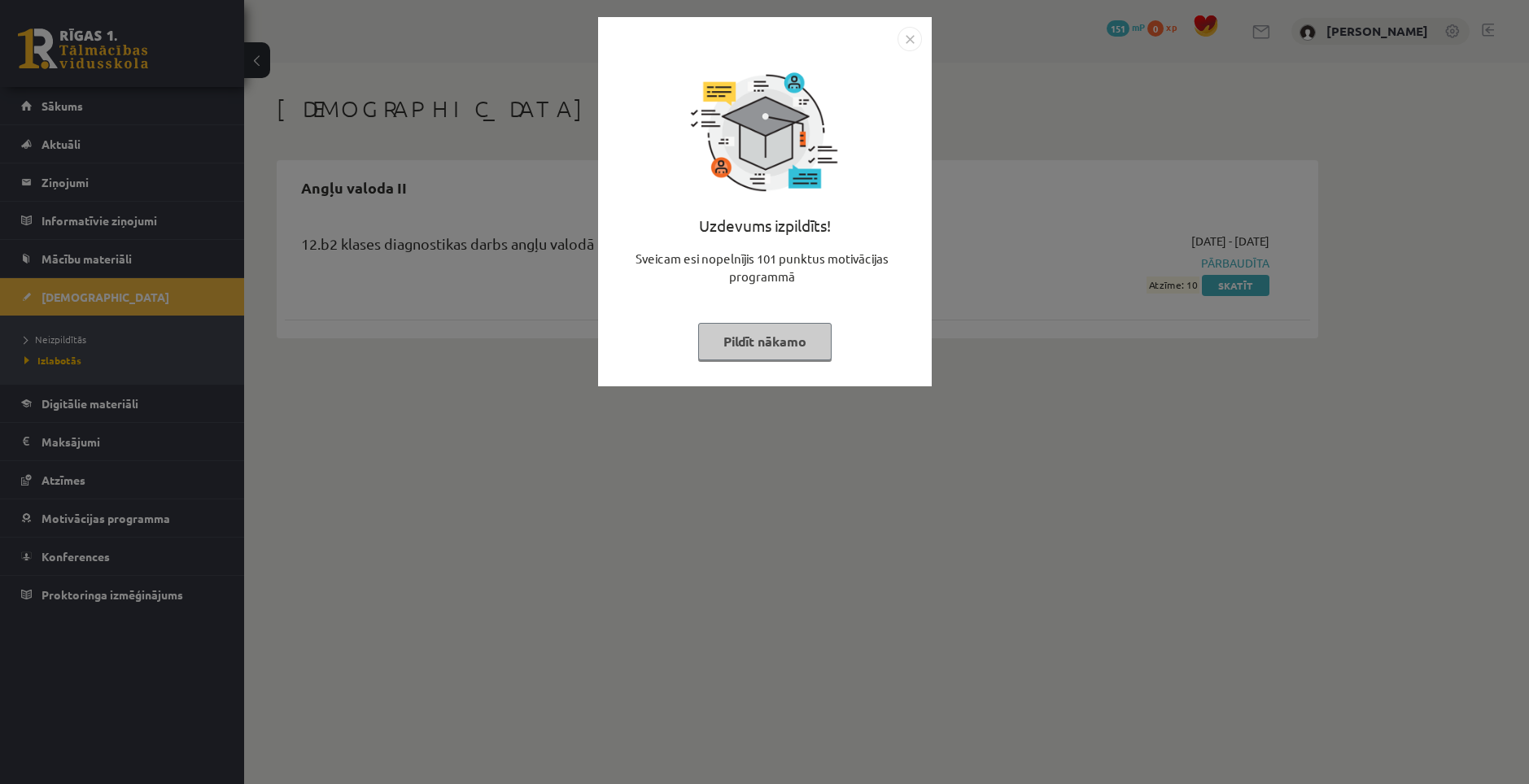
click at [815, 335] on button "Pildīt nākamo" at bounding box center [765, 341] width 134 height 37
